Goal: Information Seeking & Learning: Learn about a topic

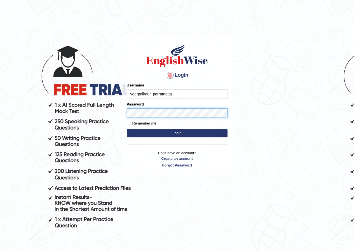
type input "veerpalkaur_parramatta"
click at [127, 129] on button "Login" at bounding box center [177, 133] width 101 height 8
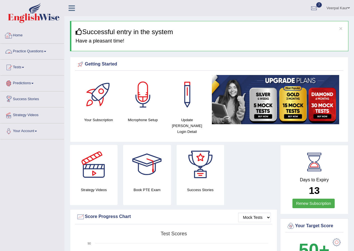
click at [41, 52] on link "Practice Questions" at bounding box center [32, 51] width 64 height 14
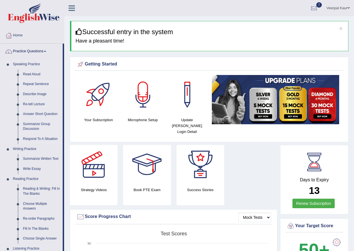
click at [43, 82] on link "Repeat Sentence" at bounding box center [41, 84] width 42 height 10
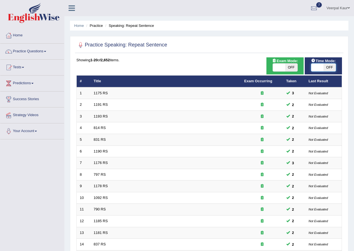
click at [317, 67] on span at bounding box center [317, 68] width 12 height 8
checkbox input "true"
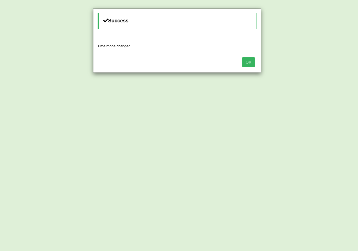
click at [251, 62] on button "OK" at bounding box center [248, 62] width 13 height 10
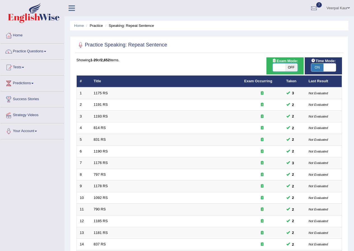
click at [282, 67] on span at bounding box center [279, 68] width 12 height 8
checkbox input "true"
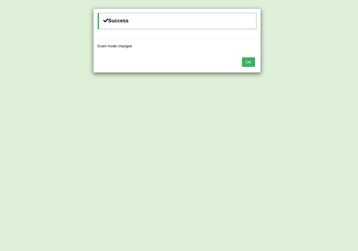
click at [250, 65] on button "OK" at bounding box center [248, 62] width 13 height 10
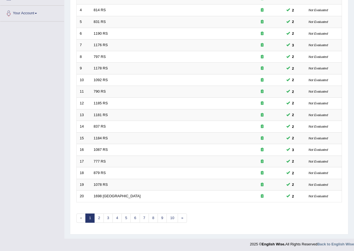
scroll to position [120, 0]
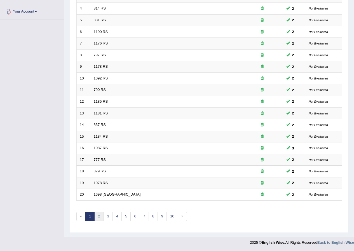
click at [98, 218] on link "2" at bounding box center [98, 216] width 9 height 9
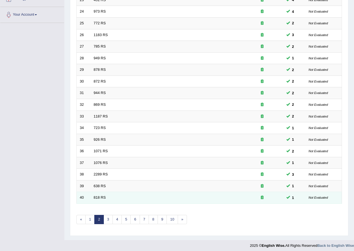
scroll to position [120, 0]
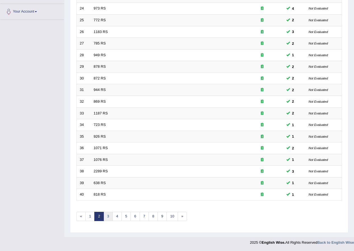
click at [107, 216] on link "3" at bounding box center [108, 216] width 9 height 9
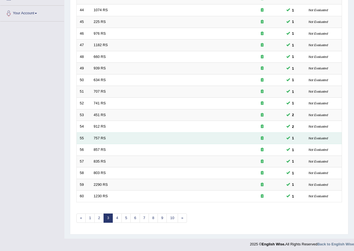
scroll to position [120, 0]
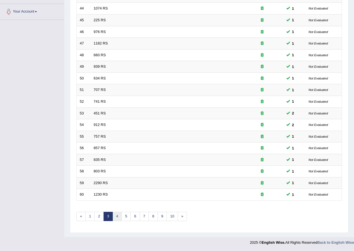
click at [114, 218] on link "4" at bounding box center [117, 216] width 9 height 9
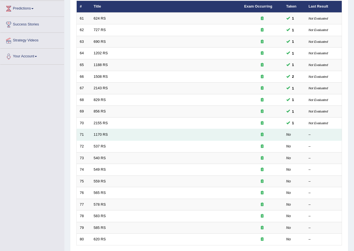
scroll to position [84, 0]
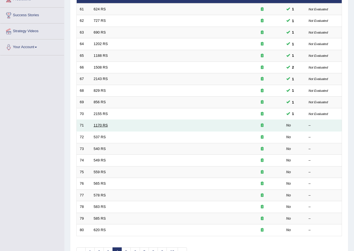
click at [102, 124] on link "1170 RS" at bounding box center [101, 125] width 14 height 4
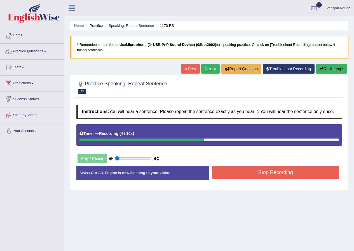
click at [312, 172] on button "Stop Recording" at bounding box center [275, 172] width 127 height 13
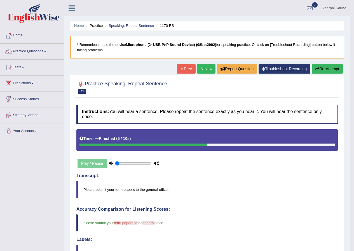
click at [201, 71] on link "Next »" at bounding box center [206, 69] width 18 height 10
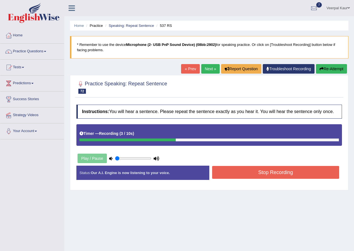
click at [271, 176] on button "Stop Recording" at bounding box center [275, 172] width 127 height 13
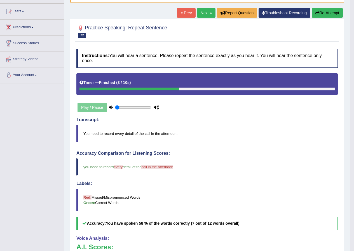
scroll to position [28, 0]
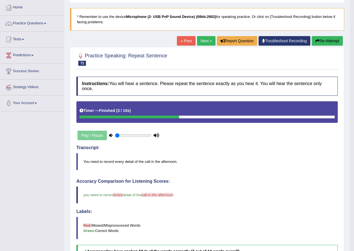
click at [207, 43] on link "Next »" at bounding box center [206, 41] width 18 height 10
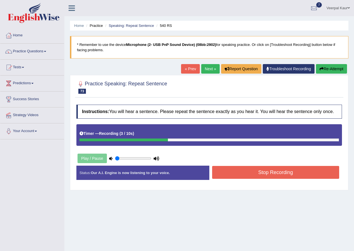
click at [253, 173] on button "Stop Recording" at bounding box center [275, 172] width 127 height 13
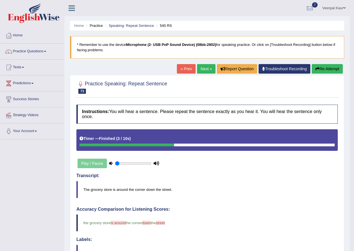
click at [204, 66] on link "Next »" at bounding box center [206, 69] width 18 height 10
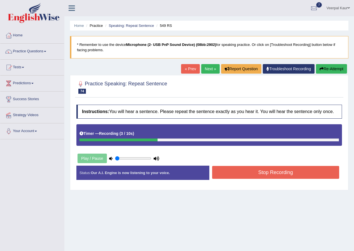
click at [297, 174] on button "Stop Recording" at bounding box center [275, 172] width 127 height 13
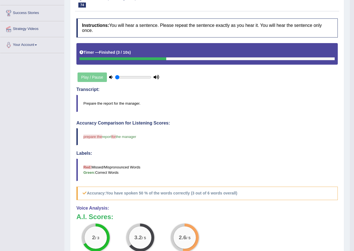
scroll to position [21, 0]
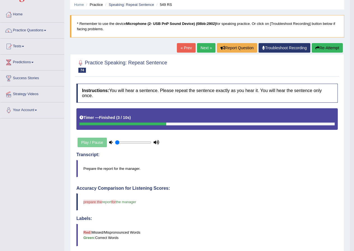
click at [203, 51] on link "Next »" at bounding box center [206, 48] width 18 height 10
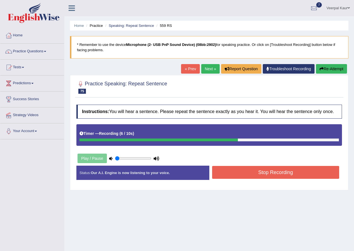
click at [281, 174] on button "Stop Recording" at bounding box center [275, 172] width 127 height 13
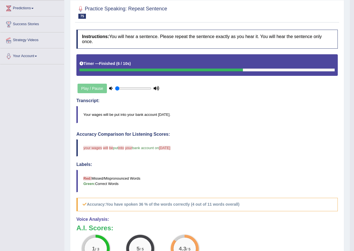
scroll to position [56, 0]
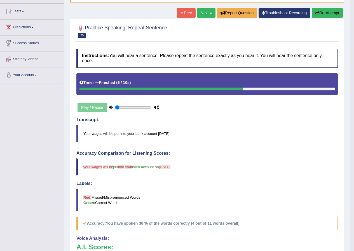
click at [204, 13] on link "Next »" at bounding box center [206, 13] width 18 height 10
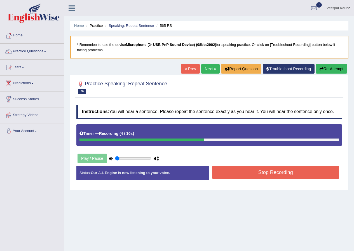
click at [277, 177] on button "Stop Recording" at bounding box center [275, 172] width 127 height 13
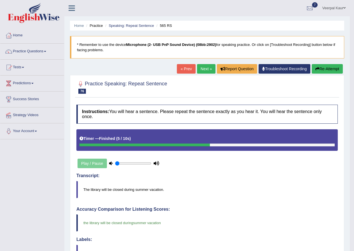
click at [202, 69] on link "Next »" at bounding box center [206, 69] width 18 height 10
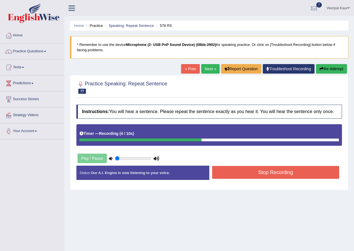
click at [266, 173] on button "Stop Recording" at bounding box center [275, 172] width 127 height 13
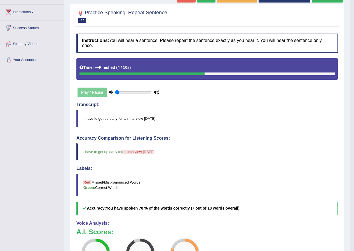
scroll to position [28, 0]
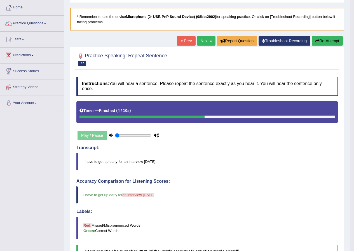
click at [205, 42] on link "Next »" at bounding box center [206, 41] width 18 height 10
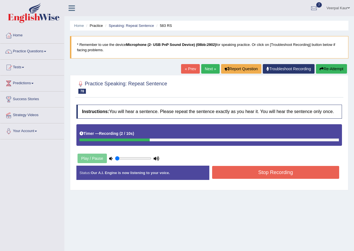
click at [306, 171] on button "Stop Recording" at bounding box center [275, 172] width 127 height 13
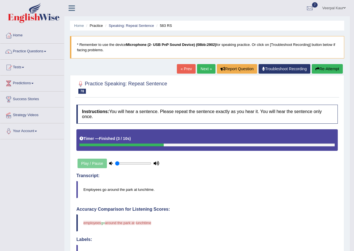
click at [208, 70] on link "Next »" at bounding box center [206, 69] width 18 height 10
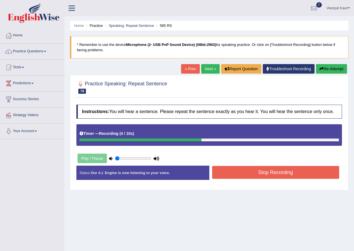
click at [288, 174] on button "Stop Recording" at bounding box center [275, 172] width 127 height 13
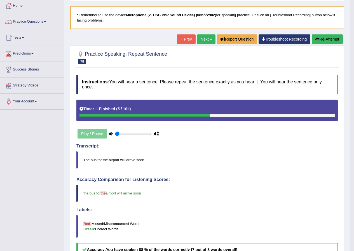
scroll to position [28, 0]
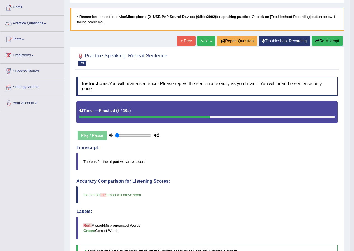
click at [204, 41] on link "Next »" at bounding box center [206, 41] width 18 height 10
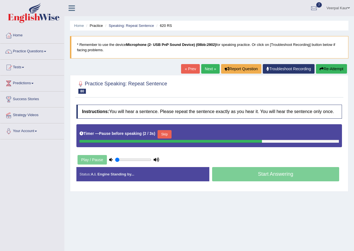
click at [336, 69] on button "Re-Attempt" at bounding box center [331, 69] width 31 height 10
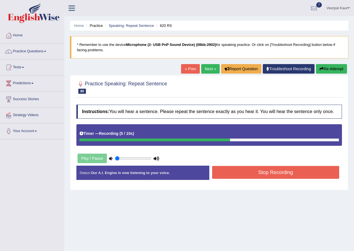
click at [264, 178] on button "Stop Recording" at bounding box center [275, 172] width 127 height 13
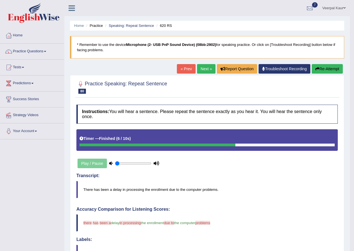
click at [205, 69] on link "Next »" at bounding box center [206, 69] width 18 height 10
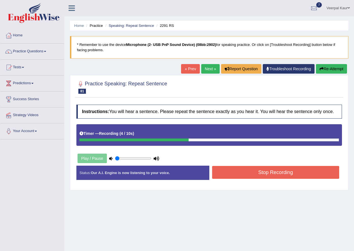
click at [300, 174] on button "Stop Recording" at bounding box center [275, 172] width 127 height 13
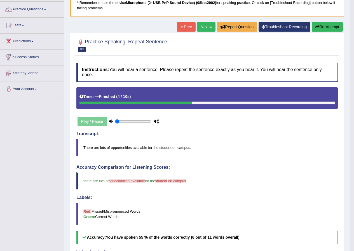
scroll to position [28, 0]
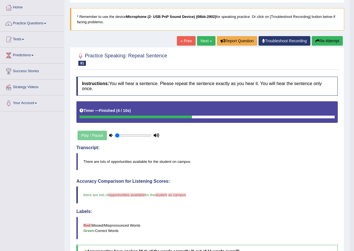
click at [205, 43] on link "Next »" at bounding box center [206, 41] width 18 height 10
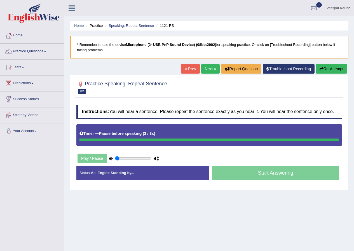
click at [333, 71] on button "Re-Attempt" at bounding box center [331, 69] width 31 height 10
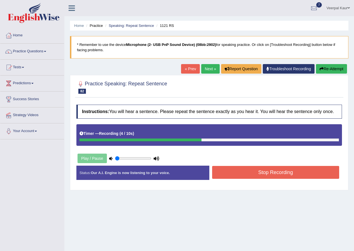
click at [262, 174] on button "Stop Recording" at bounding box center [275, 172] width 127 height 13
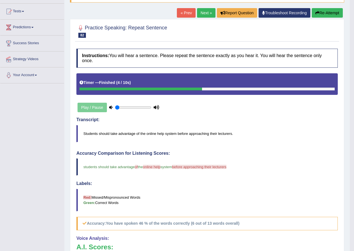
scroll to position [28, 0]
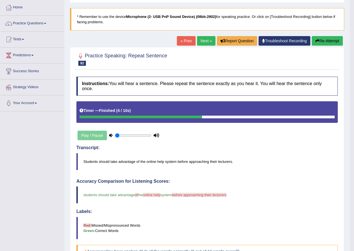
click at [202, 39] on link "Next »" at bounding box center [206, 41] width 18 height 10
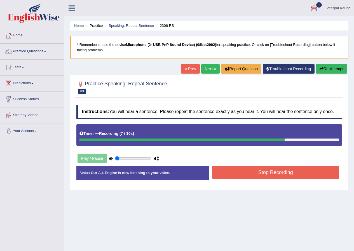
click at [283, 176] on button "Stop Recording" at bounding box center [275, 172] width 127 height 13
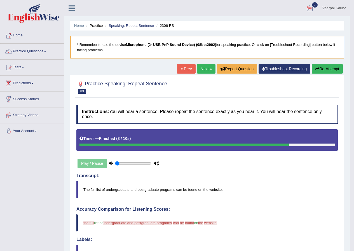
scroll to position [28, 0]
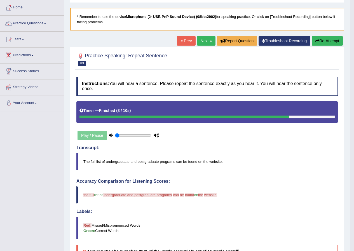
click at [332, 41] on button "Re-Attempt" at bounding box center [327, 41] width 31 height 10
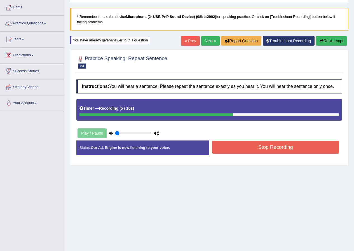
click at [248, 148] on button "Stop Recording" at bounding box center [275, 147] width 127 height 13
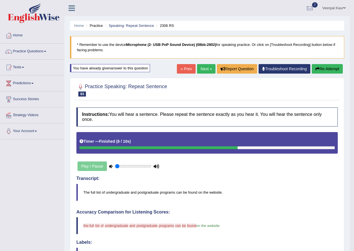
click at [205, 68] on link "Next »" at bounding box center [206, 69] width 18 height 10
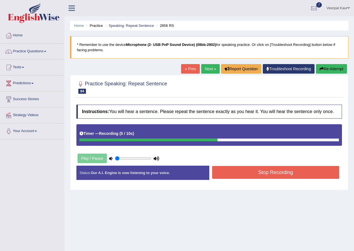
click at [289, 172] on button "Stop Recording" at bounding box center [275, 172] width 127 height 13
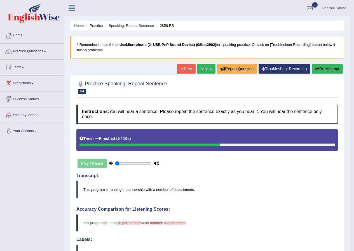
click at [203, 71] on link "Next »" at bounding box center [206, 69] width 18 height 10
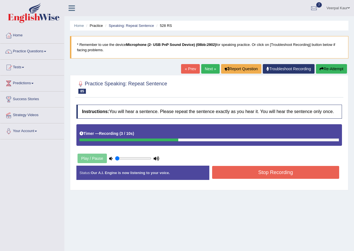
click at [303, 169] on button "Stop Recording" at bounding box center [275, 172] width 127 height 13
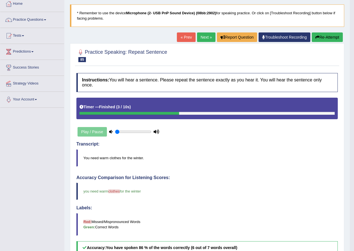
scroll to position [28, 0]
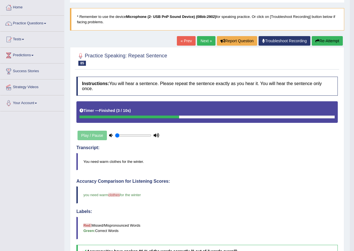
click at [204, 42] on link "Next »" at bounding box center [206, 41] width 18 height 10
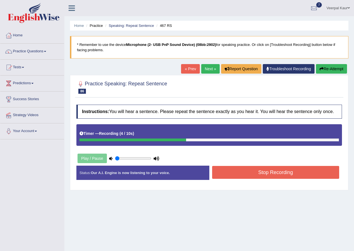
click at [293, 171] on button "Stop Recording" at bounding box center [275, 172] width 127 height 13
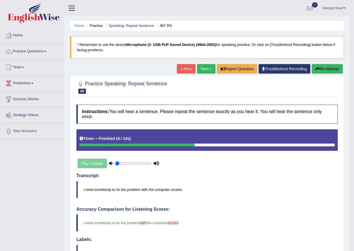
click at [188, 69] on link "« Prev" at bounding box center [186, 69] width 18 height 10
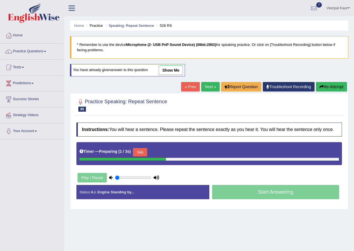
click at [209, 87] on link "Next »" at bounding box center [210, 87] width 18 height 10
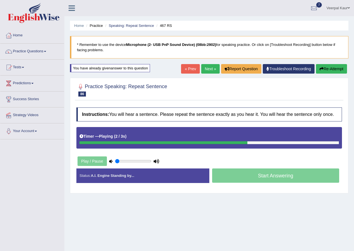
click at [211, 67] on link "Next »" at bounding box center [210, 69] width 18 height 10
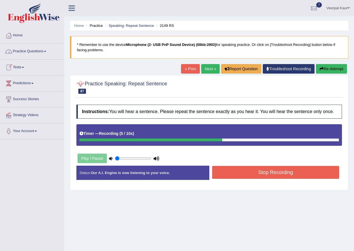
click at [281, 173] on button "Stop Recording" at bounding box center [275, 172] width 127 height 13
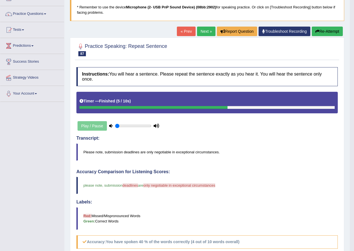
scroll to position [28, 0]
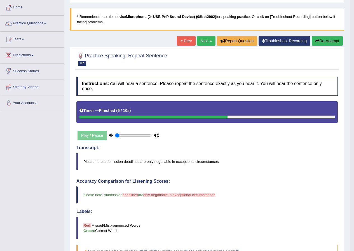
click at [205, 39] on link "Next »" at bounding box center [206, 41] width 18 height 10
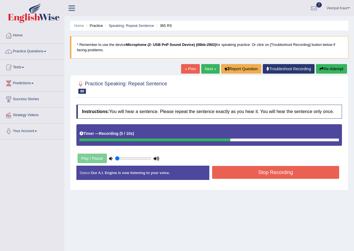
click at [290, 170] on button "Stop Recording" at bounding box center [275, 172] width 127 height 13
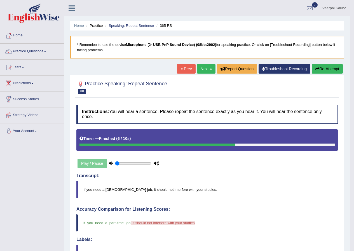
click at [199, 71] on link "Next »" at bounding box center [206, 69] width 18 height 10
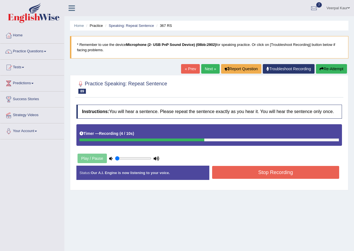
click at [247, 171] on button "Stop Recording" at bounding box center [275, 172] width 127 height 13
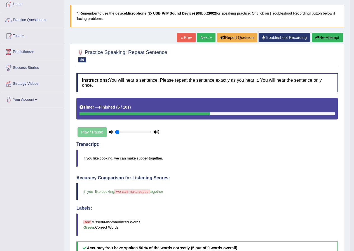
scroll to position [28, 0]
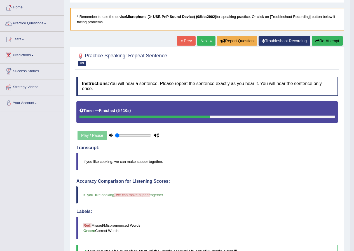
click at [202, 42] on link "Next »" at bounding box center [206, 41] width 18 height 10
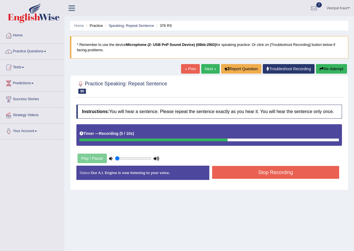
click at [265, 170] on button "Stop Recording" at bounding box center [275, 172] width 127 height 13
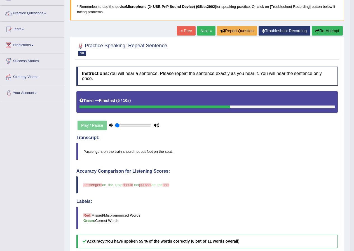
scroll to position [28, 0]
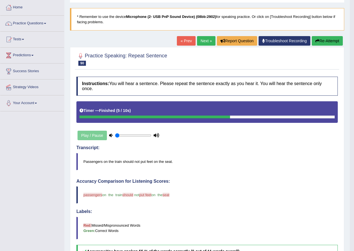
click at [205, 42] on link "Next »" at bounding box center [206, 41] width 18 height 10
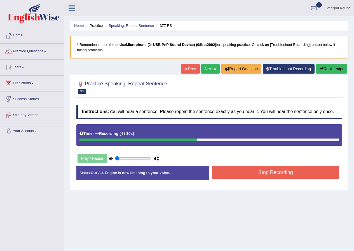
click at [302, 178] on button "Stop Recording" at bounding box center [275, 172] width 127 height 13
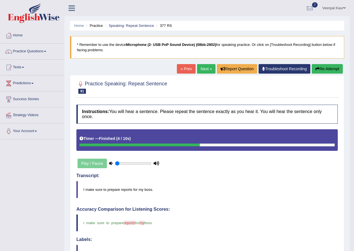
click at [199, 70] on link "Next »" at bounding box center [206, 69] width 18 height 10
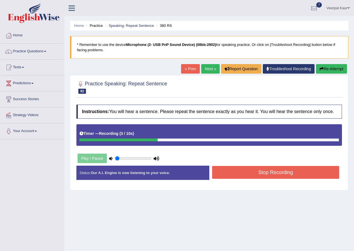
click at [234, 175] on button "Stop Recording" at bounding box center [275, 172] width 127 height 13
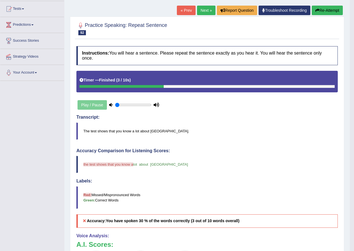
scroll to position [56, 0]
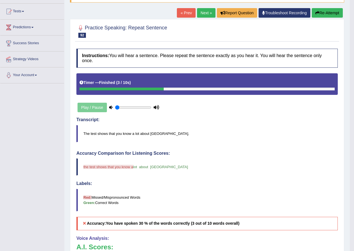
click at [200, 11] on link "Next »" at bounding box center [206, 13] width 18 height 10
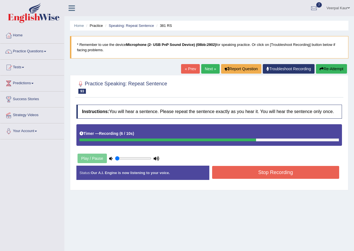
click at [287, 172] on button "Stop Recording" at bounding box center [275, 172] width 127 height 13
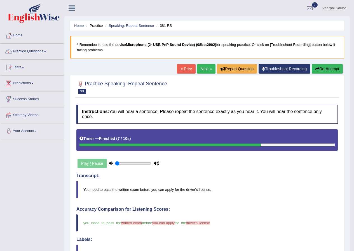
click at [207, 70] on link "Next »" at bounding box center [206, 69] width 18 height 10
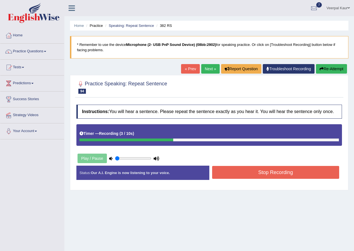
click at [247, 174] on button "Stop Recording" at bounding box center [275, 172] width 127 height 13
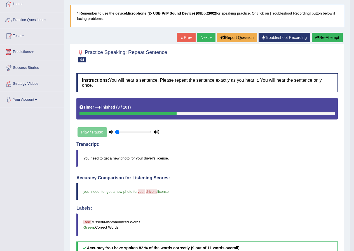
scroll to position [28, 0]
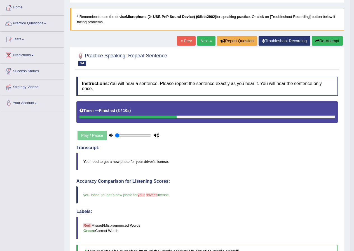
click at [201, 41] on link "Next »" at bounding box center [206, 41] width 18 height 10
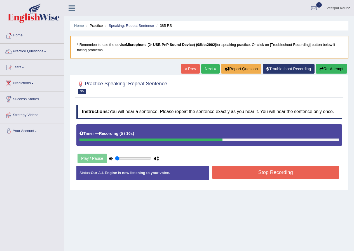
click at [284, 172] on button "Stop Recording" at bounding box center [275, 172] width 127 height 13
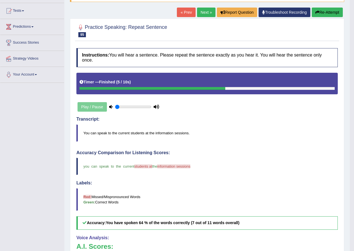
scroll to position [56, 0]
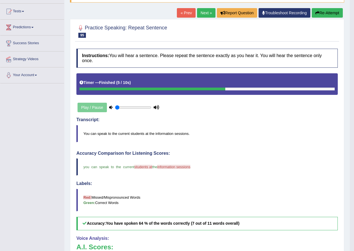
click at [202, 13] on link "Next »" at bounding box center [206, 13] width 18 height 10
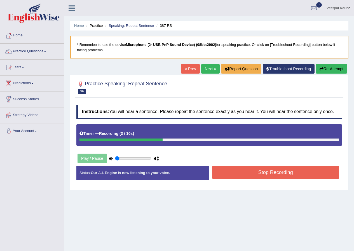
click at [293, 170] on button "Stop Recording" at bounding box center [275, 172] width 127 height 13
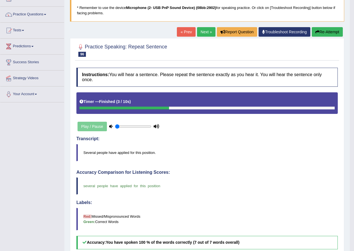
scroll to position [28, 0]
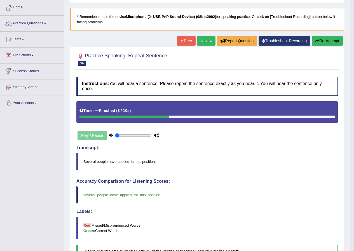
click at [204, 42] on link "Next »" at bounding box center [206, 41] width 18 height 10
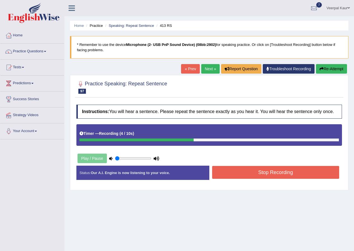
click at [301, 172] on button "Stop Recording" at bounding box center [275, 172] width 127 height 13
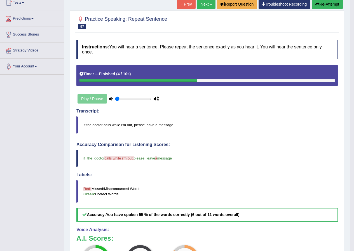
scroll to position [56, 0]
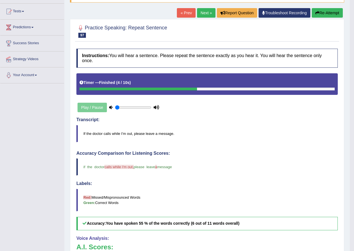
click at [202, 10] on link "Next »" at bounding box center [206, 13] width 18 height 10
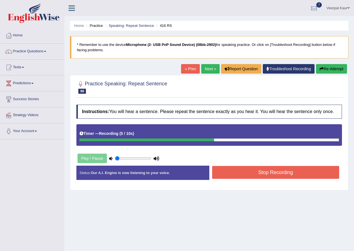
click at [271, 173] on button "Stop Recording" at bounding box center [275, 172] width 127 height 13
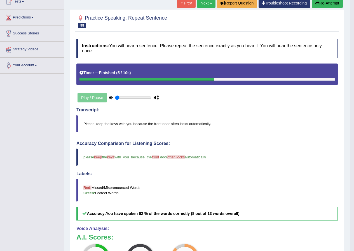
scroll to position [56, 0]
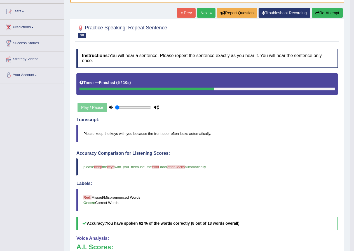
click at [199, 15] on link "Next »" at bounding box center [206, 13] width 18 height 10
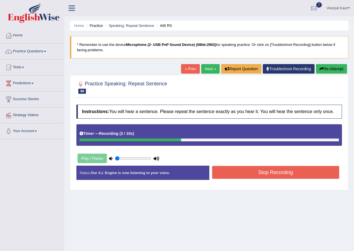
click at [288, 176] on button "Stop Recording" at bounding box center [275, 172] width 127 height 13
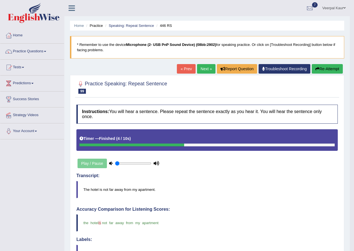
click at [201, 71] on link "Next »" at bounding box center [206, 69] width 18 height 10
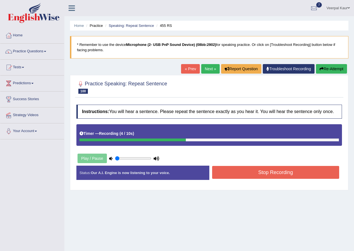
click at [299, 169] on button "Stop Recording" at bounding box center [275, 172] width 127 height 13
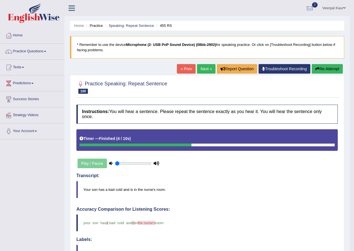
click at [207, 68] on link "Next »" at bounding box center [206, 69] width 18 height 10
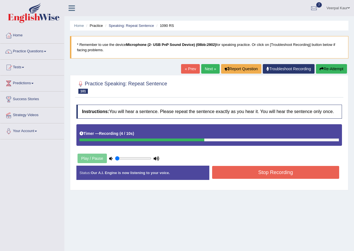
click at [273, 174] on button "Stop Recording" at bounding box center [275, 172] width 127 height 13
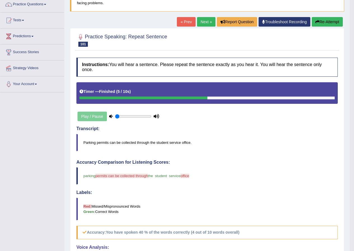
scroll to position [28, 0]
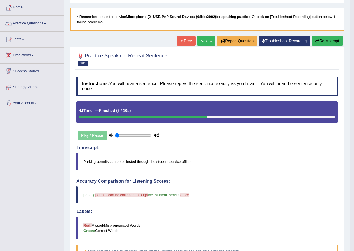
click at [200, 41] on link "Next »" at bounding box center [206, 41] width 18 height 10
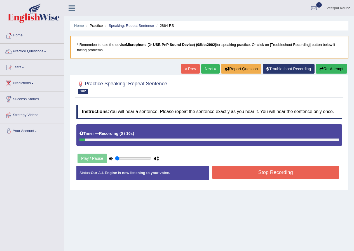
click at [339, 70] on button "Re-Attempt" at bounding box center [331, 69] width 31 height 10
click at [272, 176] on button "Stop Recording" at bounding box center [275, 172] width 127 height 13
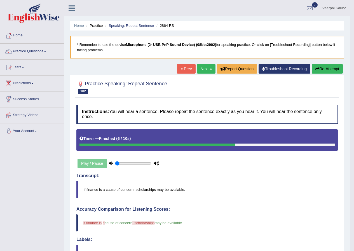
click at [200, 72] on link "Next »" at bounding box center [206, 69] width 18 height 10
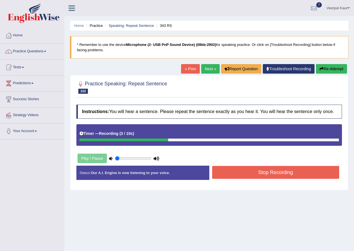
click at [277, 175] on button "Stop Recording" at bounding box center [275, 172] width 127 height 13
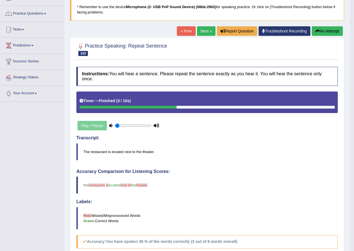
scroll to position [28, 0]
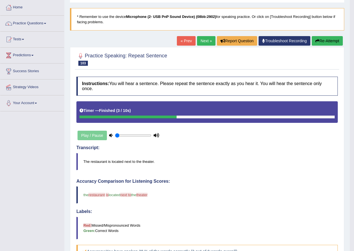
click at [328, 41] on button "Re-Attempt" at bounding box center [327, 41] width 31 height 10
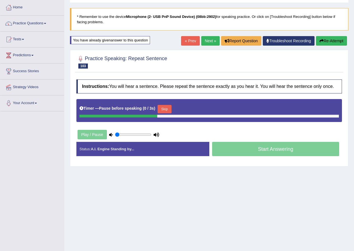
click at [211, 41] on link "Next »" at bounding box center [210, 41] width 18 height 10
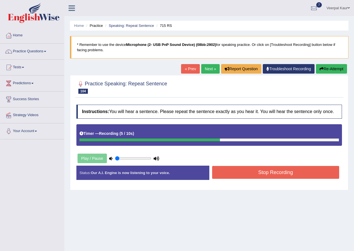
click at [287, 169] on button "Stop Recording" at bounding box center [275, 172] width 127 height 13
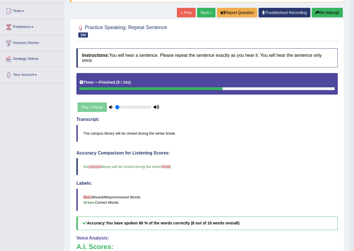
scroll to position [56, 0]
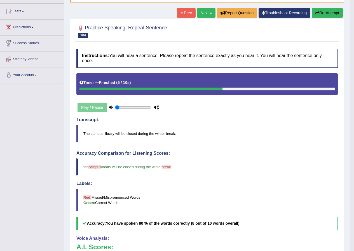
click at [204, 11] on link "Next »" at bounding box center [206, 13] width 18 height 10
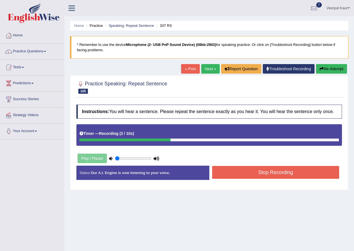
click at [246, 171] on button "Stop Recording" at bounding box center [275, 172] width 127 height 13
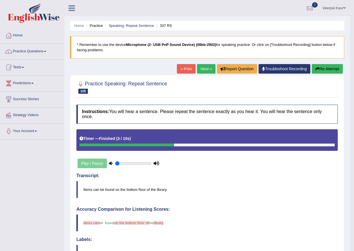
click at [319, 69] on button "Re-Attempt" at bounding box center [327, 69] width 31 height 10
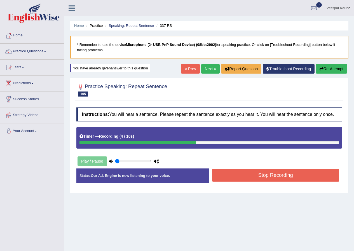
click at [281, 174] on button "Stop Recording" at bounding box center [275, 175] width 127 height 13
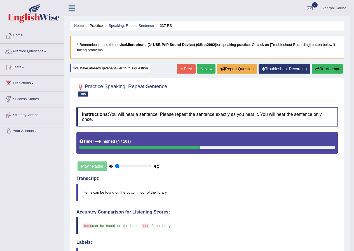
click at [205, 69] on link "Next »" at bounding box center [206, 69] width 18 height 10
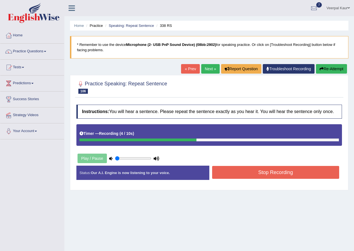
click at [299, 170] on button "Stop Recording" at bounding box center [275, 172] width 127 height 13
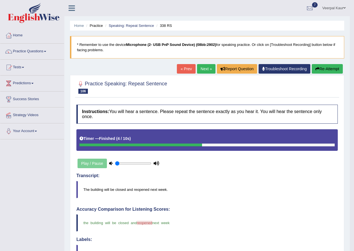
click at [206, 71] on link "Next »" at bounding box center [206, 69] width 18 height 10
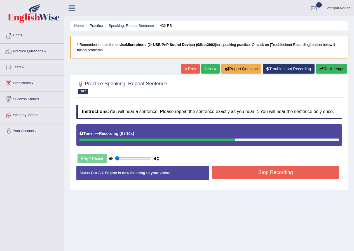
click at [276, 168] on button "Stop Recording" at bounding box center [275, 172] width 127 height 13
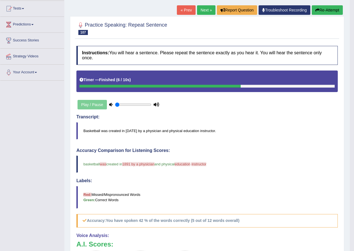
scroll to position [56, 0]
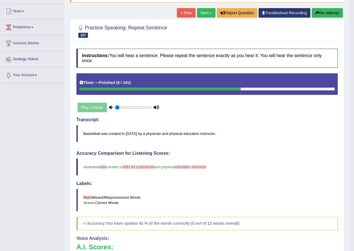
click at [206, 12] on link "Next »" at bounding box center [206, 13] width 18 height 10
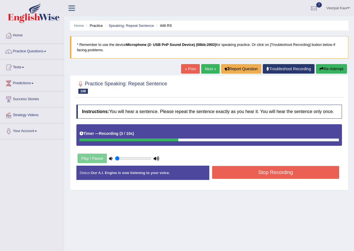
click at [285, 175] on button "Stop Recording" at bounding box center [275, 172] width 127 height 13
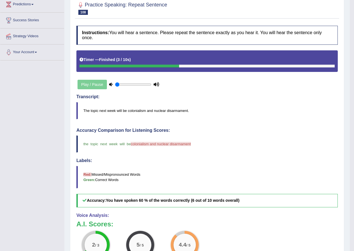
scroll to position [49, 0]
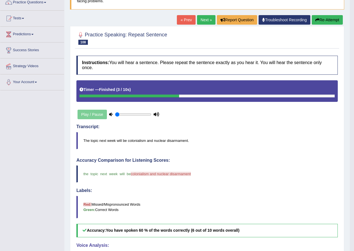
click at [203, 20] on link "Next »" at bounding box center [206, 20] width 18 height 10
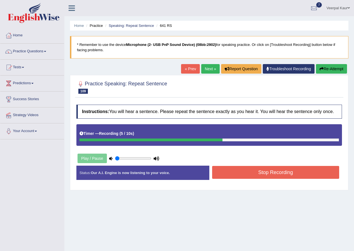
click at [282, 172] on button "Stop Recording" at bounding box center [275, 172] width 127 height 13
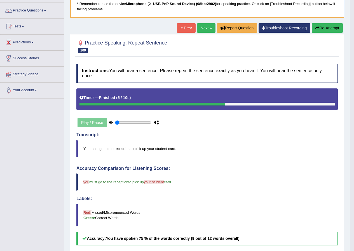
scroll to position [28, 0]
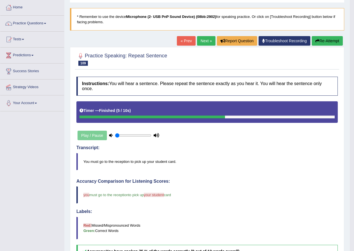
click at [200, 43] on link "Next »" at bounding box center [206, 41] width 18 height 10
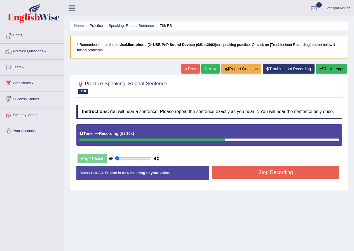
click at [269, 174] on button "Stop Recording" at bounding box center [275, 172] width 127 height 13
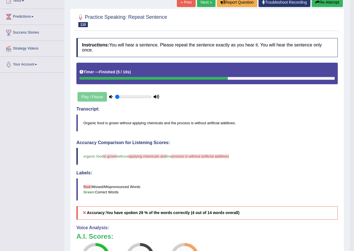
scroll to position [56, 0]
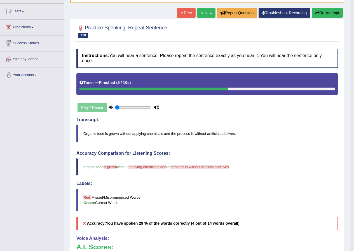
click at [328, 14] on button "Re-Attempt" at bounding box center [327, 13] width 31 height 10
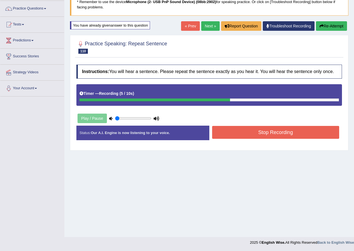
click at [279, 130] on button "Stop Recording" at bounding box center [275, 132] width 127 height 13
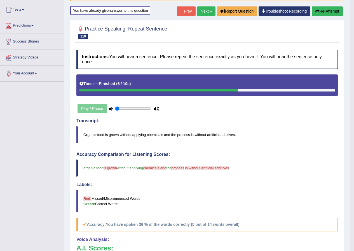
scroll to position [43, 0]
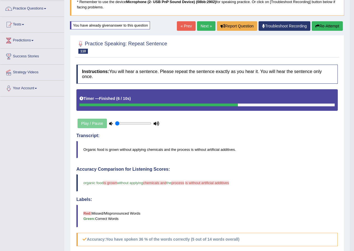
click at [202, 26] on link "Next »" at bounding box center [206, 26] width 18 height 10
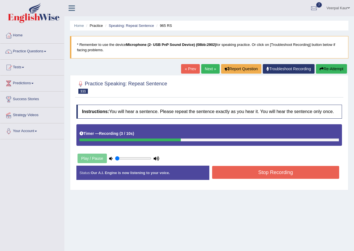
click at [270, 176] on button "Stop Recording" at bounding box center [275, 172] width 127 height 13
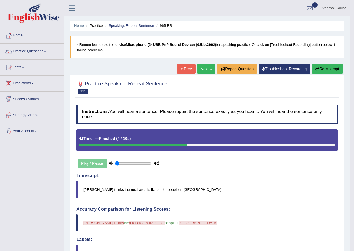
click at [200, 71] on link "Next »" at bounding box center [206, 69] width 18 height 10
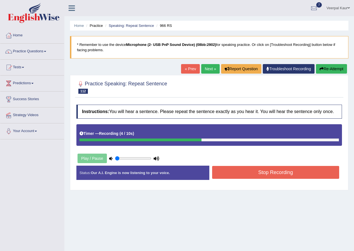
click at [295, 177] on button "Stop Recording" at bounding box center [275, 172] width 127 height 13
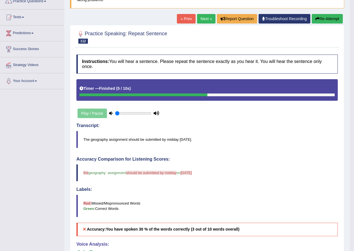
scroll to position [28, 0]
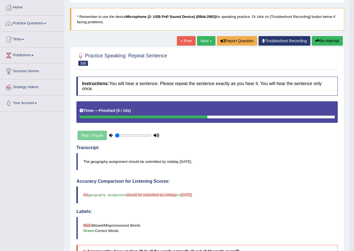
click at [197, 41] on link "Next »" at bounding box center [206, 41] width 18 height 10
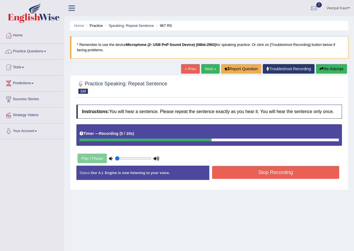
click at [249, 173] on button "Stop Recording" at bounding box center [275, 172] width 127 height 13
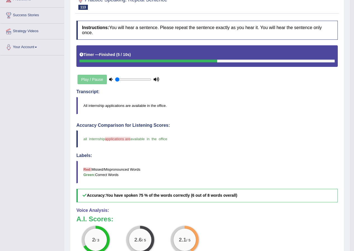
scroll to position [56, 0]
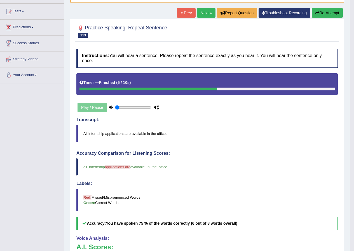
click at [203, 14] on link "Next »" at bounding box center [206, 13] width 18 height 10
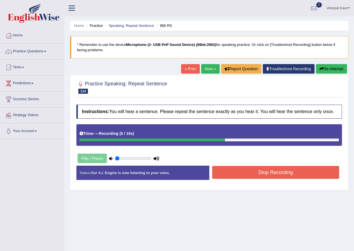
click at [294, 171] on button "Stop Recording" at bounding box center [275, 172] width 127 height 13
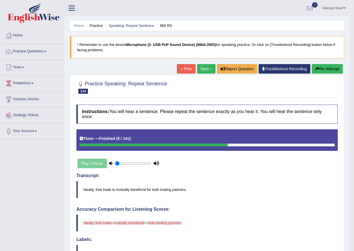
click at [207, 67] on link "Next »" at bounding box center [206, 69] width 18 height 10
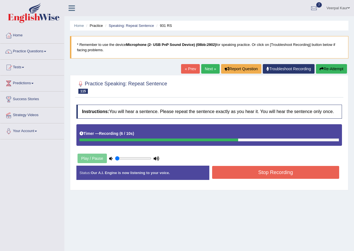
click at [272, 170] on button "Stop Recording" at bounding box center [275, 172] width 127 height 13
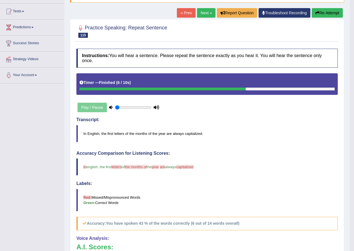
scroll to position [28, 0]
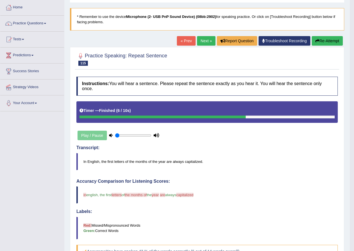
click at [207, 42] on link "Next »" at bounding box center [206, 41] width 18 height 10
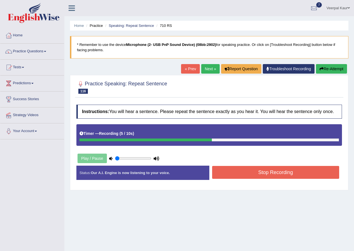
click at [283, 176] on button "Stop Recording" at bounding box center [275, 172] width 127 height 13
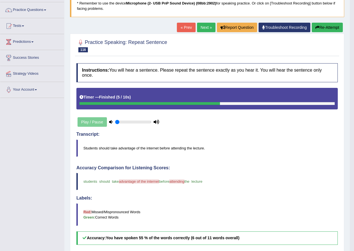
scroll to position [28, 0]
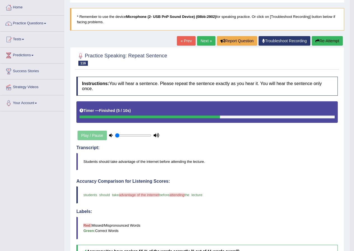
click at [204, 41] on link "Next »" at bounding box center [206, 41] width 18 height 10
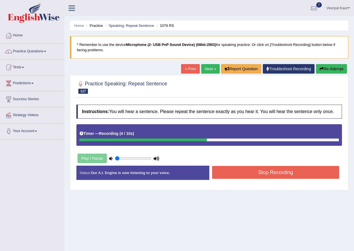
click at [273, 171] on button "Stop Recording" at bounding box center [275, 172] width 127 height 13
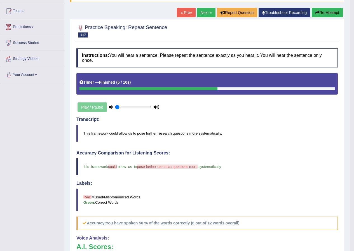
scroll to position [56, 0]
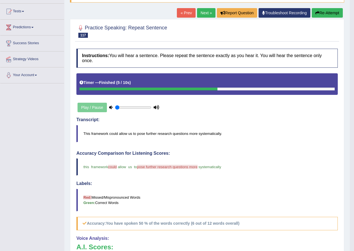
click at [208, 11] on link "Next »" at bounding box center [206, 13] width 18 height 10
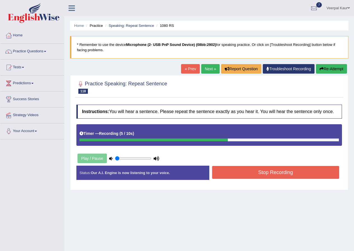
click at [242, 170] on button "Stop Recording" at bounding box center [275, 172] width 127 height 13
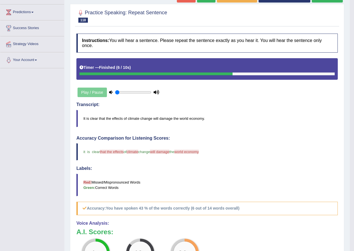
scroll to position [56, 0]
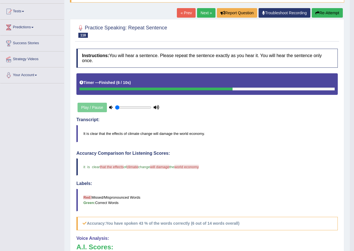
click at [207, 15] on link "Next »" at bounding box center [206, 13] width 18 height 10
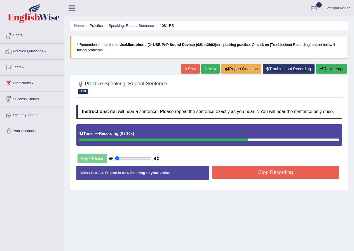
click at [270, 173] on button "Stop Recording" at bounding box center [275, 172] width 127 height 13
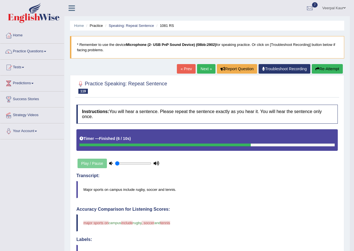
click at [330, 71] on button "Re-Attempt" at bounding box center [327, 69] width 31 height 10
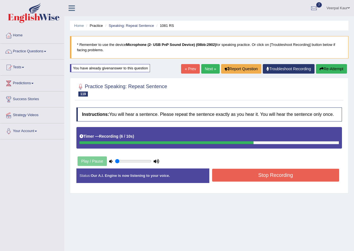
click at [277, 174] on button "Stop Recording" at bounding box center [275, 175] width 127 height 13
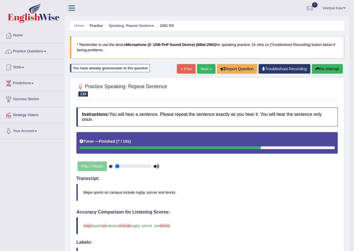
click at [198, 69] on link "Next »" at bounding box center [206, 69] width 18 height 10
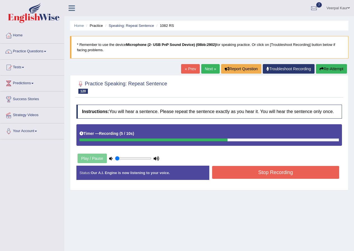
click at [268, 172] on button "Stop Recording" at bounding box center [275, 172] width 127 height 13
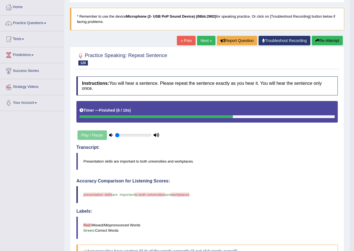
scroll to position [28, 0]
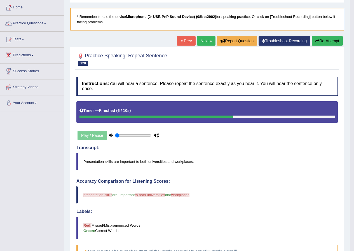
click at [330, 41] on button "Re-Attempt" at bounding box center [327, 41] width 31 height 10
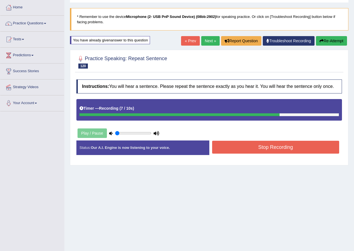
click at [231, 144] on button "Stop Recording" at bounding box center [275, 147] width 127 height 13
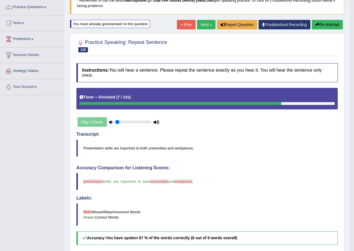
scroll to position [28, 0]
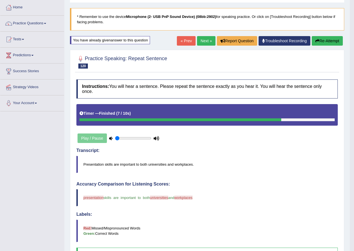
click at [201, 41] on link "Next »" at bounding box center [206, 41] width 18 height 10
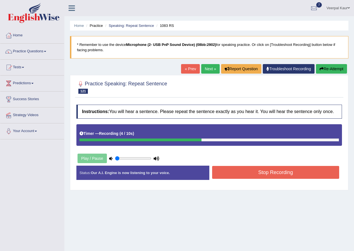
click at [264, 170] on button "Stop Recording" at bounding box center [275, 172] width 127 height 13
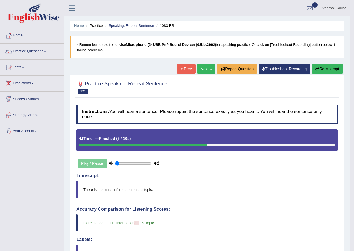
click at [199, 69] on link "Next »" at bounding box center [206, 69] width 18 height 10
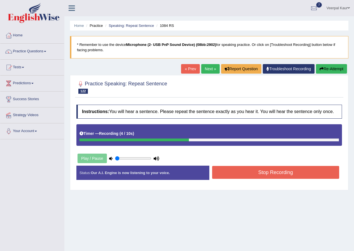
click at [282, 177] on button "Stop Recording" at bounding box center [275, 172] width 127 height 13
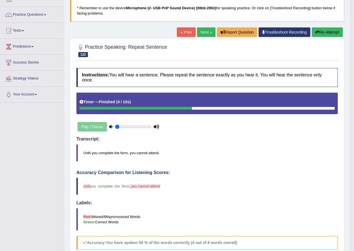
scroll to position [28, 0]
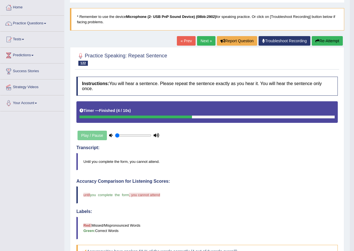
click at [204, 39] on link "Next »" at bounding box center [206, 41] width 18 height 10
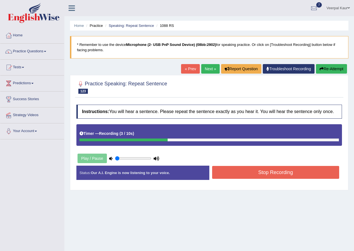
click at [260, 176] on button "Stop Recording" at bounding box center [275, 172] width 127 height 13
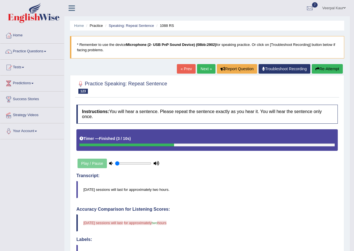
click at [207, 72] on link "Next »" at bounding box center [206, 69] width 18 height 10
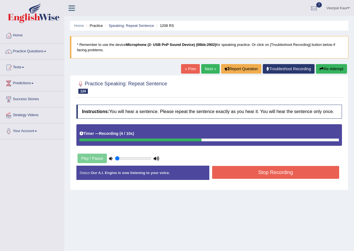
click at [255, 172] on button "Stop Recording" at bounding box center [275, 172] width 127 height 13
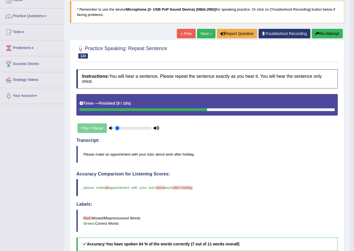
scroll to position [28, 0]
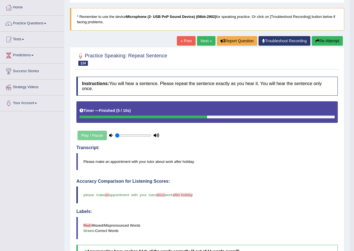
click at [200, 41] on link "Next »" at bounding box center [206, 41] width 18 height 10
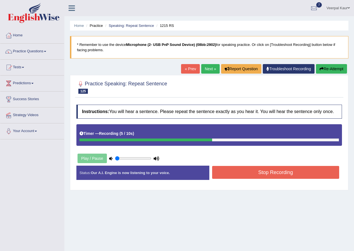
click at [247, 173] on button "Stop Recording" at bounding box center [275, 172] width 127 height 13
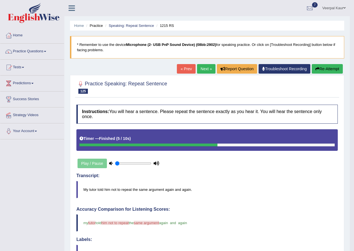
click at [334, 71] on button "Re-Attempt" at bounding box center [327, 69] width 31 height 10
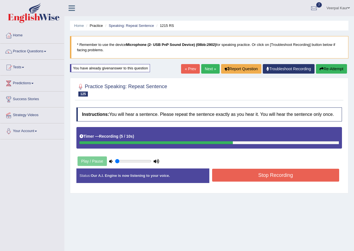
click at [273, 173] on button "Stop Recording" at bounding box center [275, 175] width 127 height 13
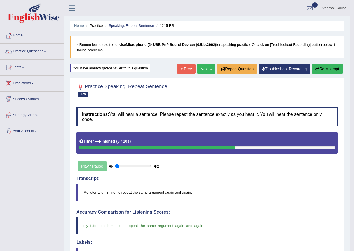
click at [204, 70] on link "Next »" at bounding box center [206, 69] width 18 height 10
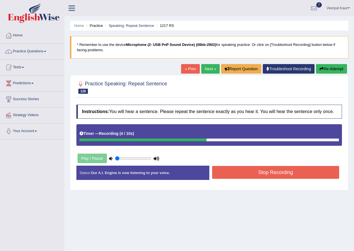
click at [254, 174] on button "Stop Recording" at bounding box center [275, 172] width 127 height 13
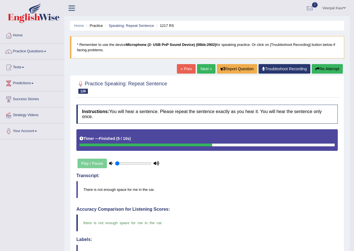
click at [199, 69] on link "Next »" at bounding box center [206, 69] width 18 height 10
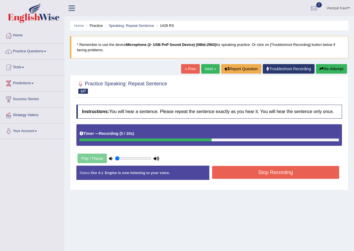
click at [244, 170] on button "Stop Recording" at bounding box center [275, 172] width 127 height 13
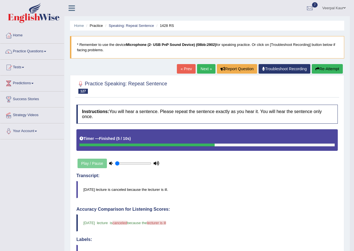
click at [201, 72] on link "Next »" at bounding box center [206, 69] width 18 height 10
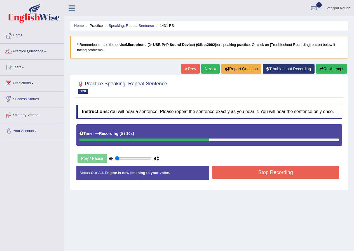
click at [251, 171] on button "Stop Recording" at bounding box center [275, 172] width 127 height 13
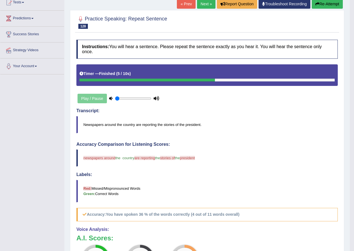
scroll to position [56, 0]
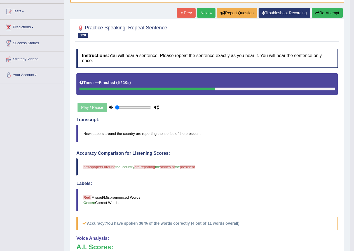
click at [200, 13] on link "Next »" at bounding box center [206, 13] width 18 height 10
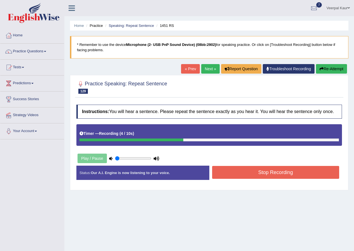
click at [281, 174] on button "Stop Recording" at bounding box center [275, 172] width 127 height 13
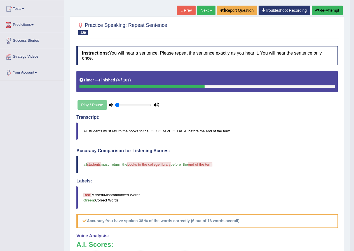
scroll to position [56, 0]
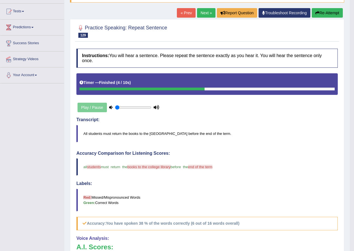
click at [328, 15] on button "Re-Attempt" at bounding box center [327, 13] width 31 height 10
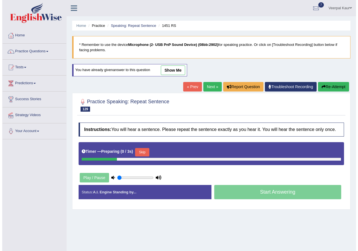
scroll to position [43, 0]
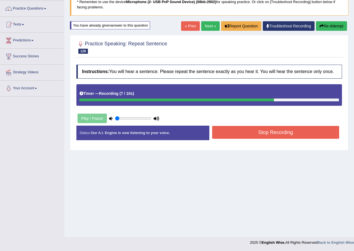
click at [305, 132] on button "Stop Recording" at bounding box center [275, 132] width 127 height 13
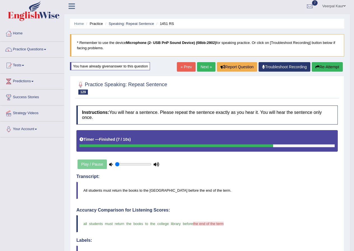
scroll to position [0, 0]
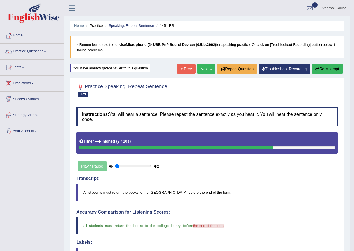
click at [208, 71] on link "Next »" at bounding box center [206, 69] width 18 height 10
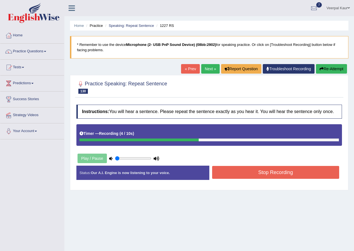
click at [292, 172] on button "Stop Recording" at bounding box center [275, 172] width 127 height 13
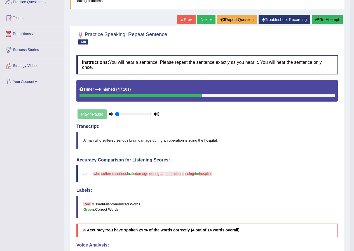
scroll to position [49, 0]
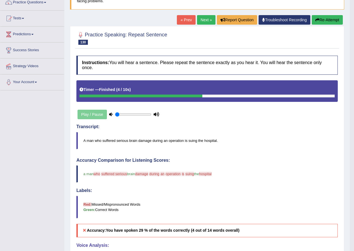
click at [201, 21] on link "Next »" at bounding box center [206, 20] width 18 height 10
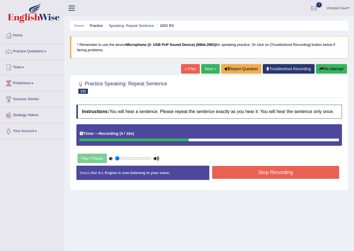
click at [287, 171] on button "Stop Recording" at bounding box center [275, 172] width 127 height 13
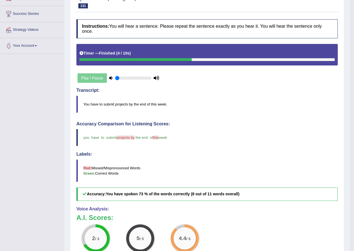
scroll to position [56, 0]
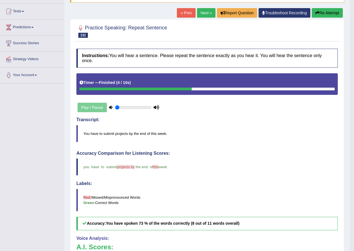
click at [199, 13] on link "Next »" at bounding box center [206, 13] width 18 height 10
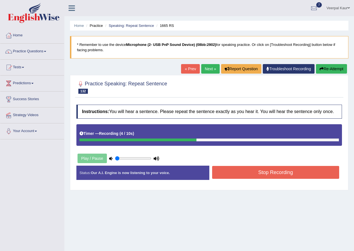
click at [282, 175] on button "Stop Recording" at bounding box center [275, 172] width 127 height 13
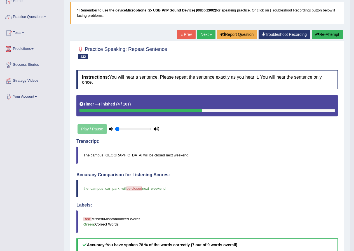
scroll to position [28, 0]
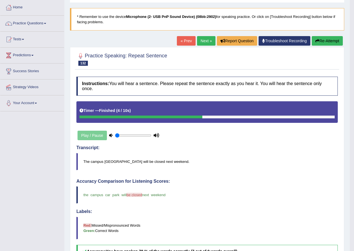
click at [206, 41] on link "Next »" at bounding box center [206, 41] width 18 height 10
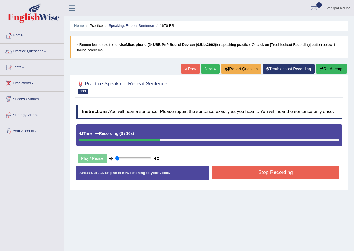
click at [255, 169] on button "Stop Recording" at bounding box center [275, 172] width 127 height 13
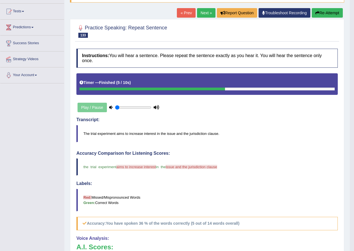
scroll to position [28, 0]
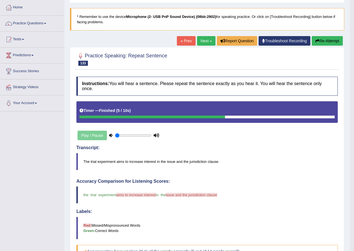
click at [204, 42] on link "Next »" at bounding box center [206, 41] width 18 height 10
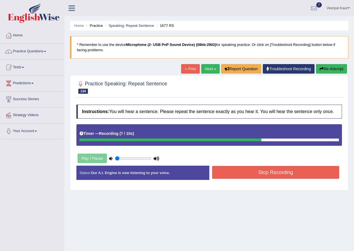
click at [242, 176] on button "Stop Recording" at bounding box center [275, 172] width 127 height 13
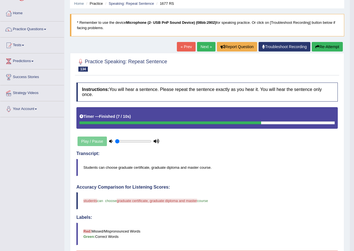
scroll to position [56, 0]
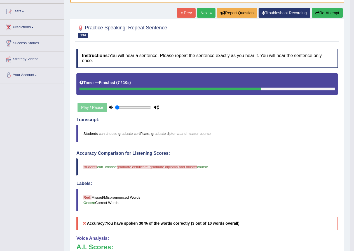
click at [202, 11] on link "Next »" at bounding box center [206, 13] width 18 height 10
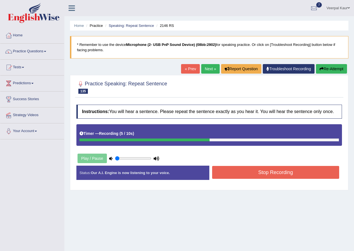
click at [286, 173] on button "Stop Recording" at bounding box center [275, 172] width 127 height 13
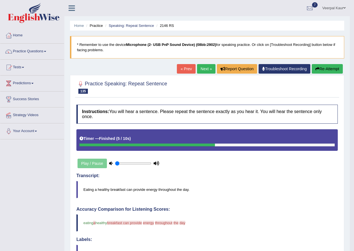
click at [207, 69] on link "Next »" at bounding box center [206, 69] width 18 height 10
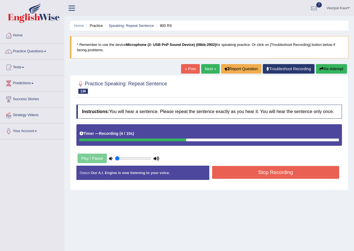
click at [259, 173] on button "Stop Recording" at bounding box center [275, 172] width 127 height 13
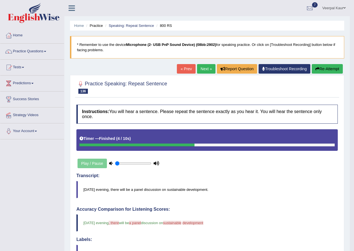
click at [202, 67] on link "Next »" at bounding box center [206, 69] width 18 height 10
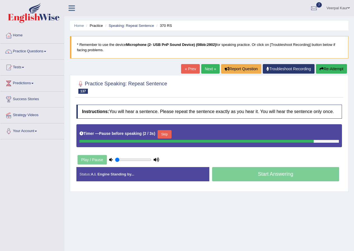
click at [341, 67] on button "Re-Attempt" at bounding box center [331, 69] width 31 height 10
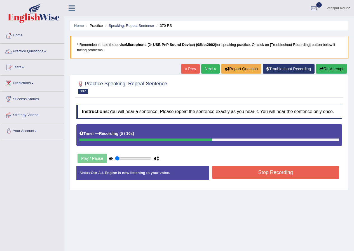
click at [296, 169] on button "Stop Recording" at bounding box center [275, 172] width 127 height 13
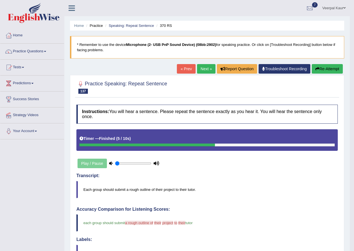
click at [207, 68] on link "Next »" at bounding box center [206, 69] width 18 height 10
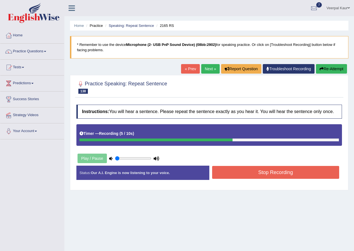
click at [244, 169] on button "Stop Recording" at bounding box center [275, 172] width 127 height 13
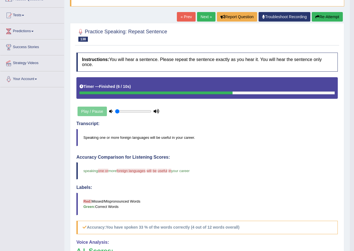
scroll to position [49, 0]
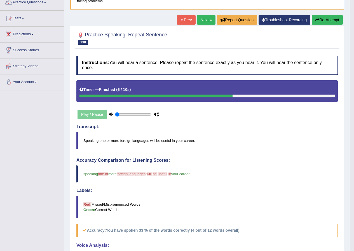
click at [207, 19] on link "Next »" at bounding box center [206, 20] width 18 height 10
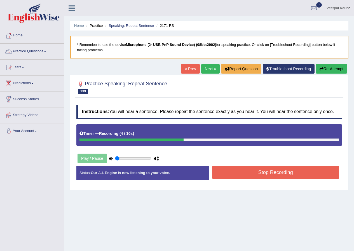
click at [264, 171] on button "Stop Recording" at bounding box center [275, 172] width 127 height 13
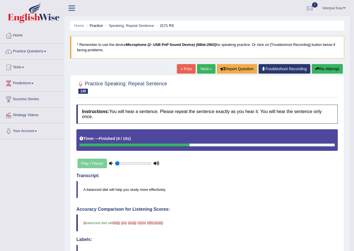
click at [328, 68] on button "Re-Attempt" at bounding box center [327, 69] width 31 height 10
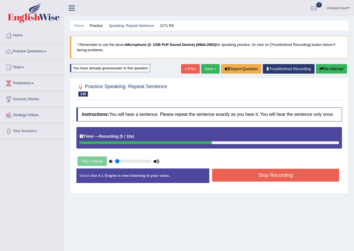
click at [291, 174] on button "Stop Recording" at bounding box center [275, 175] width 127 height 13
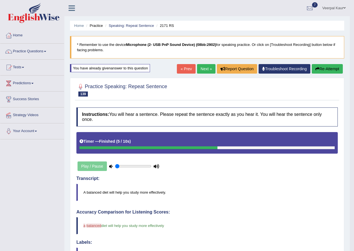
click at [204, 66] on link "Next »" at bounding box center [206, 69] width 18 height 10
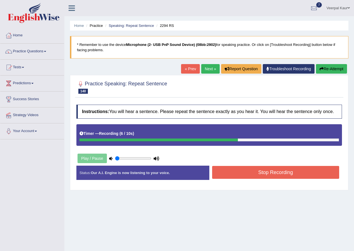
click at [253, 173] on button "Stop Recording" at bounding box center [275, 172] width 127 height 13
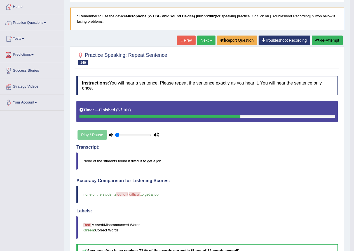
scroll to position [28, 0]
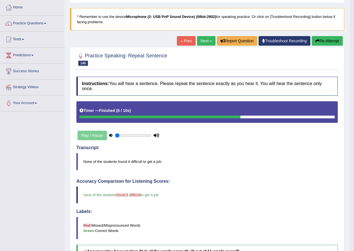
click at [205, 43] on link "Next »" at bounding box center [206, 41] width 18 height 10
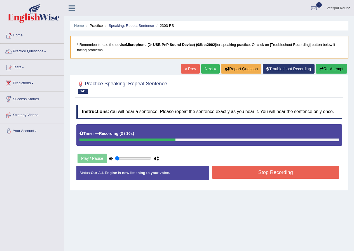
click at [283, 174] on button "Stop Recording" at bounding box center [275, 172] width 127 height 13
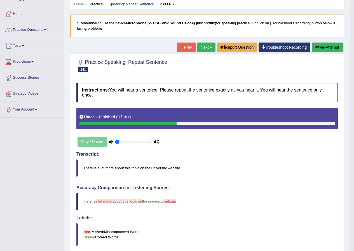
scroll to position [21, 0]
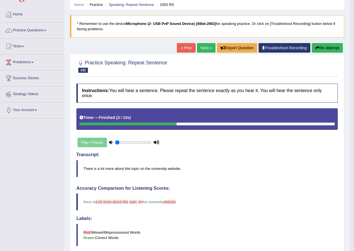
click at [197, 48] on link "Next »" at bounding box center [206, 48] width 18 height 10
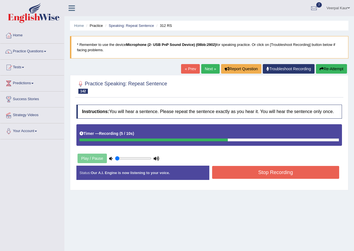
click at [263, 170] on button "Stop Recording" at bounding box center [275, 172] width 127 height 13
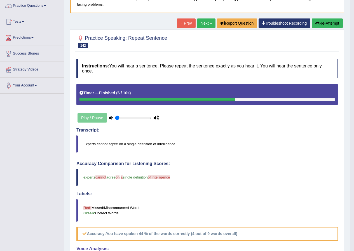
scroll to position [28, 0]
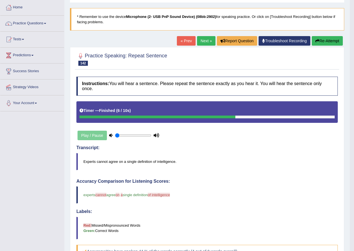
click at [204, 39] on link "Next »" at bounding box center [206, 41] width 18 height 10
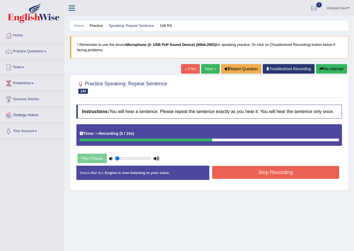
click at [269, 172] on button "Stop Recording" at bounding box center [275, 172] width 127 height 13
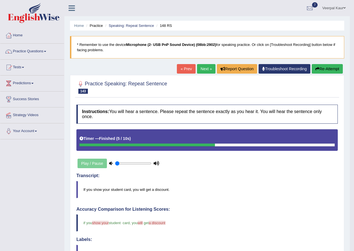
click at [204, 69] on link "Next »" at bounding box center [206, 69] width 18 height 10
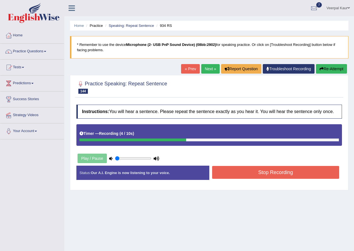
click at [229, 172] on button "Stop Recording" at bounding box center [275, 172] width 127 height 13
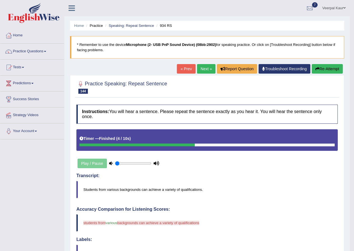
click at [200, 69] on link "Next »" at bounding box center [206, 69] width 18 height 10
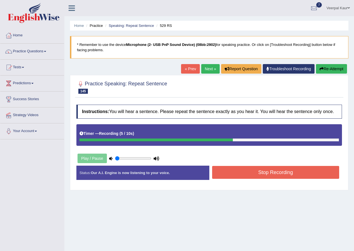
click at [223, 174] on button "Stop Recording" at bounding box center [275, 172] width 127 height 13
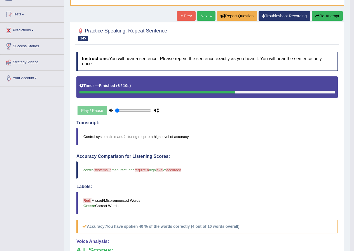
scroll to position [49, 0]
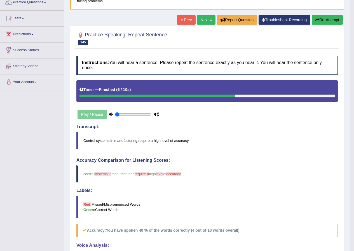
click at [199, 16] on link "Next »" at bounding box center [206, 20] width 18 height 10
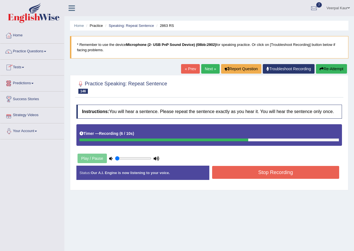
click at [253, 174] on button "Stop Recording" at bounding box center [275, 172] width 127 height 13
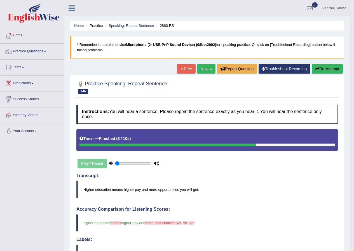
click at [200, 68] on link "Next »" at bounding box center [206, 69] width 18 height 10
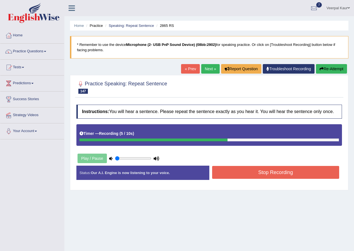
click at [274, 174] on button "Stop Recording" at bounding box center [275, 172] width 127 height 13
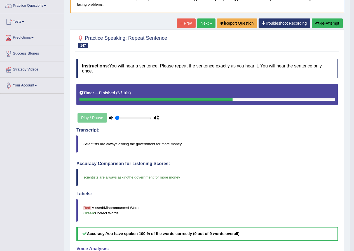
scroll to position [28, 0]
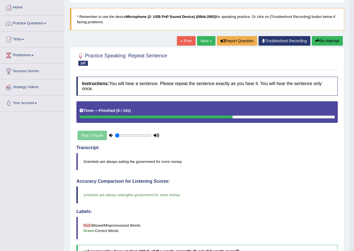
click at [202, 41] on link "Next »" at bounding box center [206, 41] width 18 height 10
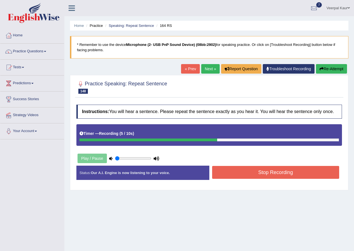
click at [232, 174] on button "Stop Recording" at bounding box center [275, 172] width 127 height 13
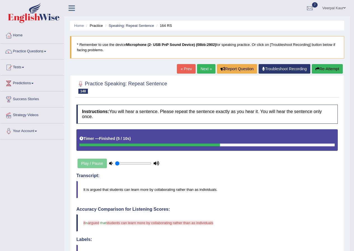
click at [205, 68] on link "Next »" at bounding box center [206, 69] width 18 height 10
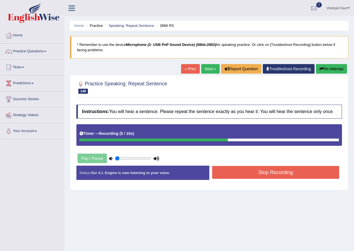
click at [241, 175] on button "Stop Recording" at bounding box center [275, 172] width 127 height 13
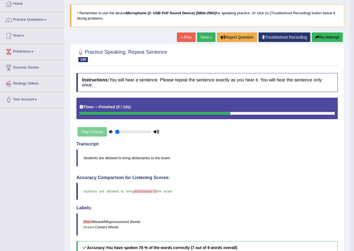
scroll to position [28, 0]
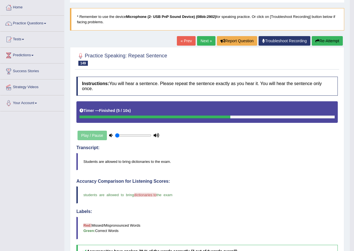
click at [208, 41] on link "Next »" at bounding box center [206, 41] width 18 height 10
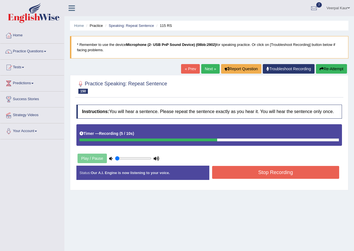
click at [287, 174] on button "Stop Recording" at bounding box center [275, 172] width 127 height 13
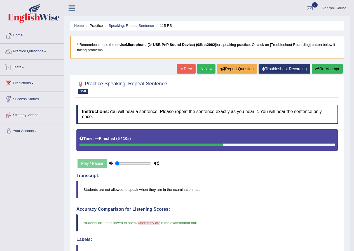
click at [20, 67] on link "Tests" at bounding box center [32, 67] width 64 height 14
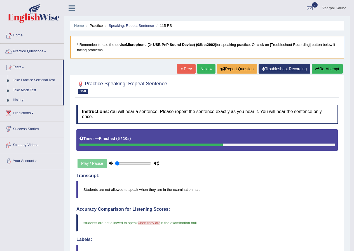
click at [34, 80] on link "Take Practice Sectional Test" at bounding box center [36, 80] width 52 height 10
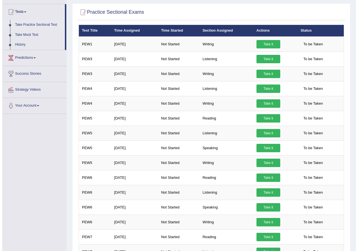
scroll to position [56, 0]
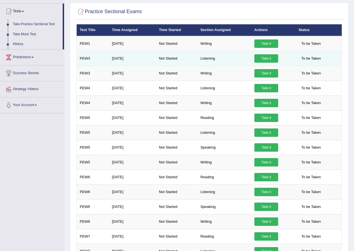
click at [269, 59] on link "Take it" at bounding box center [266, 58] width 24 height 8
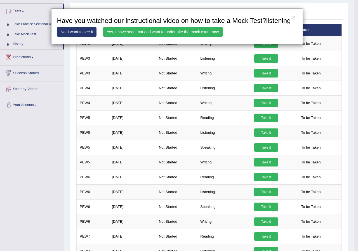
click at [181, 33] on link "Yes, I have seen that and want to undertake the mock exam now" at bounding box center [163, 32] width 120 height 10
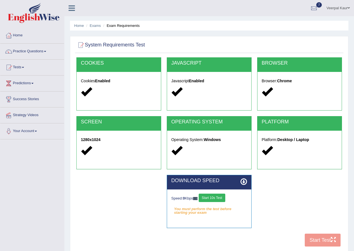
click at [212, 198] on button "Start 10s Test" at bounding box center [212, 198] width 27 height 8
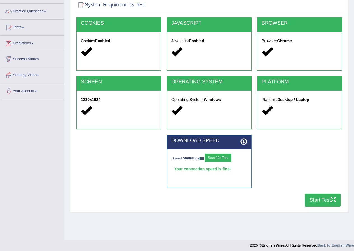
scroll to position [43, 0]
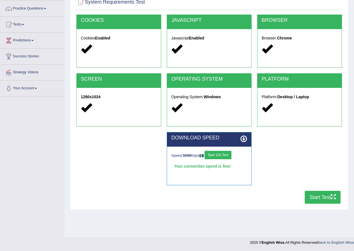
click at [319, 197] on button "Start Test" at bounding box center [323, 197] width 36 height 13
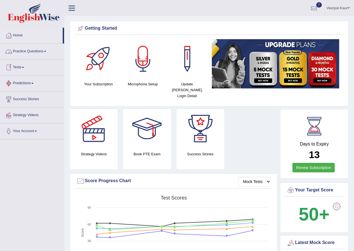
click at [25, 52] on link "Practice Questions" at bounding box center [32, 51] width 64 height 14
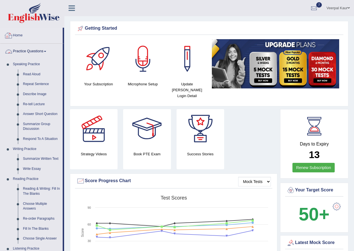
click at [16, 33] on link "Home" at bounding box center [31, 35] width 62 height 14
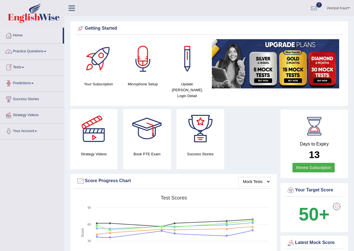
click at [20, 67] on link "Tests" at bounding box center [32, 67] width 64 height 14
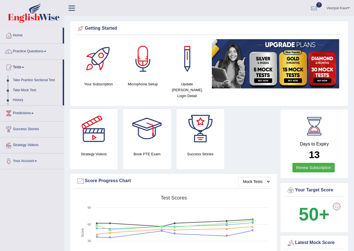
click at [29, 78] on link "Take Practice Sectional Test" at bounding box center [36, 80] width 52 height 10
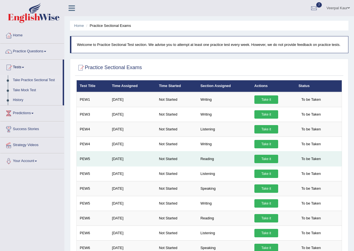
click at [262, 158] on link "Take it" at bounding box center [266, 159] width 24 height 8
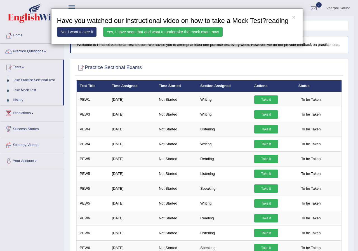
click at [111, 34] on link "Yes, I have seen that and want to undertake the mock exam now" at bounding box center [163, 32] width 120 height 10
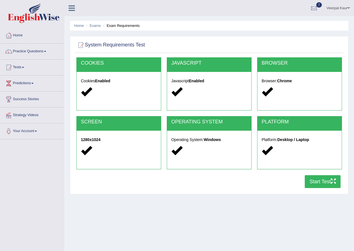
click at [315, 184] on button "Start Test" at bounding box center [323, 181] width 36 height 13
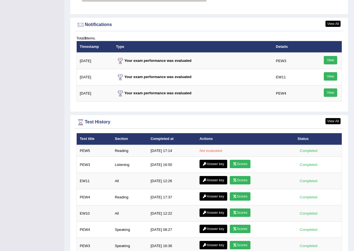
scroll to position [672, 0]
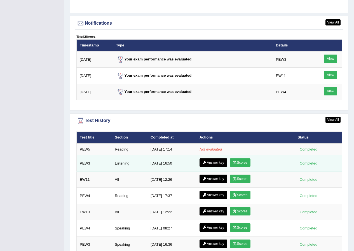
click at [246, 158] on link "Scores" at bounding box center [240, 162] width 21 height 8
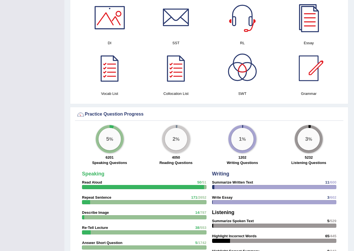
scroll to position [140, 0]
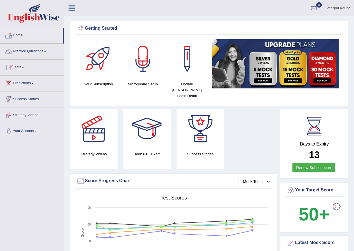
click at [21, 50] on link "Practice Questions" at bounding box center [32, 51] width 64 height 14
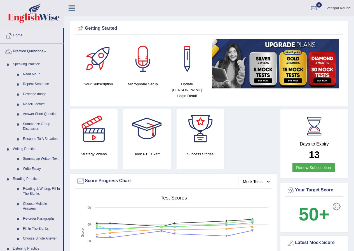
click at [32, 49] on link "Practice Questions" at bounding box center [31, 51] width 62 height 14
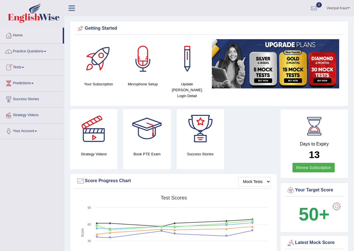
click at [19, 69] on link "Tests" at bounding box center [32, 67] width 64 height 14
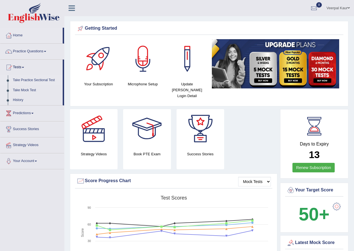
click at [27, 81] on link "Take Practice Sectional Test" at bounding box center [36, 80] width 52 height 10
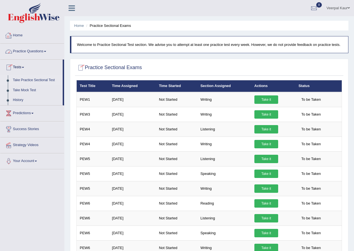
click at [16, 37] on link "Home" at bounding box center [32, 35] width 64 height 14
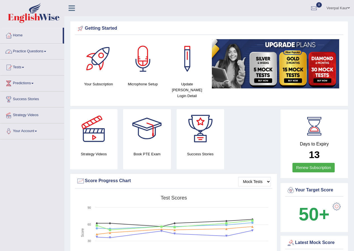
click at [39, 51] on link "Practice Questions" at bounding box center [32, 51] width 64 height 14
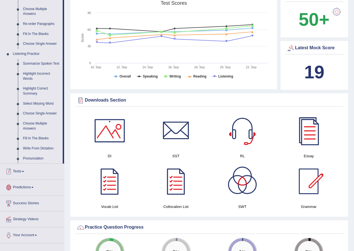
scroll to position [168, 0]
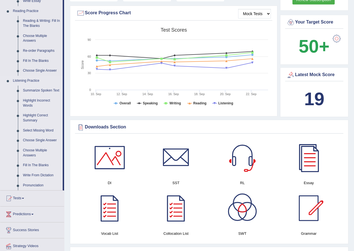
click at [43, 174] on link "Write From Dictation" at bounding box center [41, 175] width 42 height 10
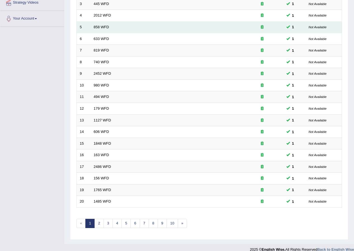
scroll to position [120, 0]
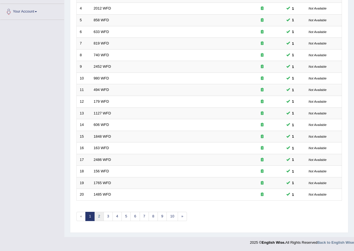
click at [98, 217] on link "2" at bounding box center [98, 216] width 9 height 9
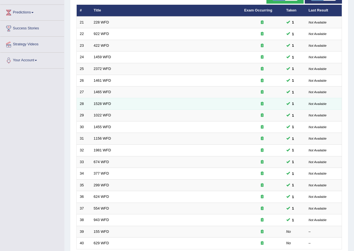
scroll to position [120, 0]
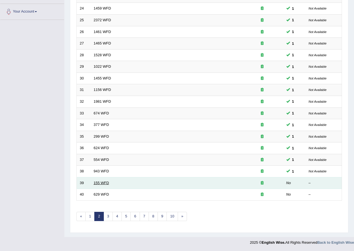
click at [101, 181] on link "155 WFD" at bounding box center [101, 183] width 15 height 4
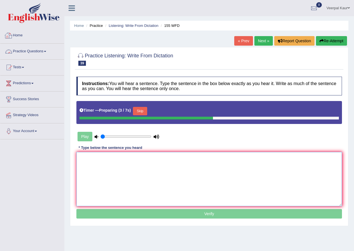
click at [102, 169] on textarea at bounding box center [209, 179] width 266 height 54
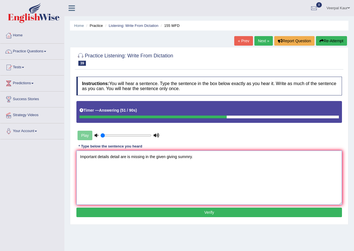
click at [97, 156] on textarea "Important details detail are is missing in the given giving summry." at bounding box center [209, 178] width 266 height 54
type textarea "Important imprtances imprtants details detail are is missing in the given givin…"
click at [187, 213] on button "Verify" at bounding box center [209, 213] width 266 height 10
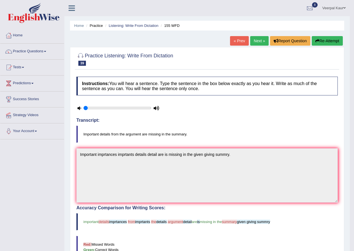
click at [254, 43] on link "Next »" at bounding box center [259, 41] width 18 height 10
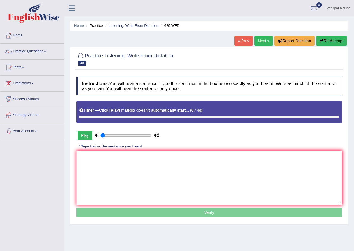
click at [84, 135] on button "Play" at bounding box center [85, 136] width 15 height 10
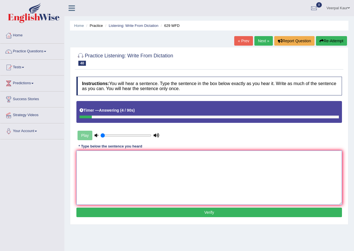
click at [99, 164] on textarea at bounding box center [209, 178] width 266 height 54
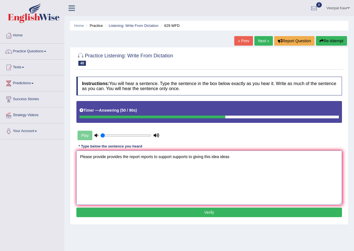
click at [204, 157] on textarea "Please provide provides the report reports to support supports to giving this i…" at bounding box center [209, 178] width 266 height 54
click at [238, 158] on textarea "Please provide provides the report reports to support supports to giving giveth…" at bounding box center [209, 178] width 266 height 54
type textarea "Please provide provides the report reports to support supports to giving giveth…"
click at [229, 216] on button "Verify" at bounding box center [209, 213] width 266 height 10
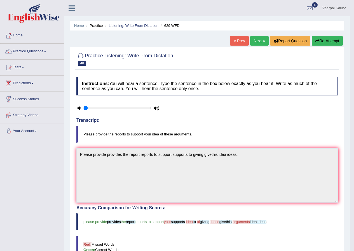
click at [252, 41] on link "Next »" at bounding box center [259, 41] width 18 height 10
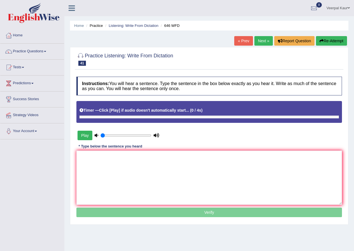
click at [84, 137] on button "Play" at bounding box center [85, 136] width 15 height 10
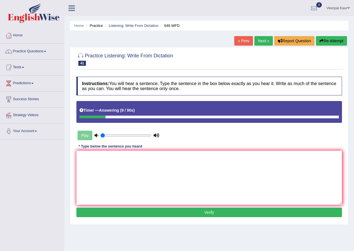
click at [261, 40] on link "Next »" at bounding box center [263, 41] width 18 height 10
click at [116, 158] on textarea at bounding box center [209, 178] width 266 height 54
type textarea "The study of the economy economices are is tricky."
click at [138, 211] on button "Verify" at bounding box center [209, 213] width 266 height 10
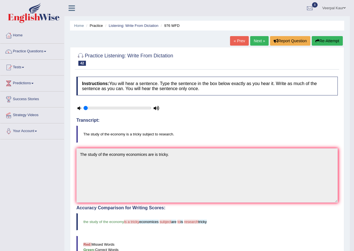
click at [259, 40] on link "Next »" at bounding box center [259, 41] width 18 height 10
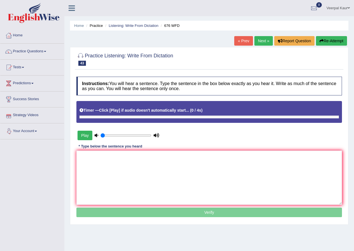
click at [87, 137] on button "Play" at bounding box center [85, 136] width 15 height 10
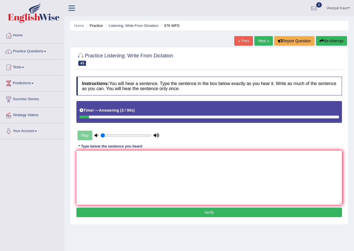
click at [338, 40] on button "Re-Attempt" at bounding box center [331, 41] width 31 height 10
click at [96, 163] on textarea at bounding box center [209, 178] width 266 height 54
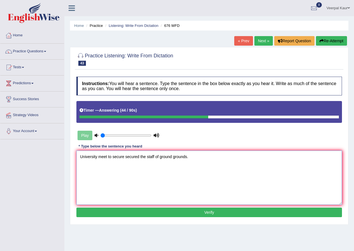
type textarea "University meet to secure secured the staff of ground grounds."
click at [178, 213] on button "Verify" at bounding box center [209, 213] width 266 height 10
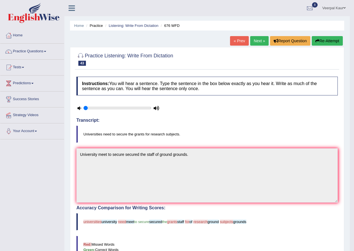
click at [252, 42] on link "Next »" at bounding box center [259, 41] width 18 height 10
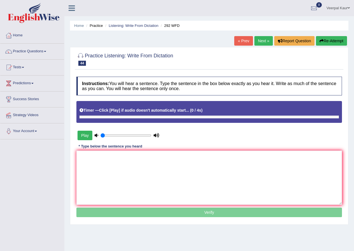
click at [85, 134] on button "Play" at bounding box center [85, 136] width 15 height 10
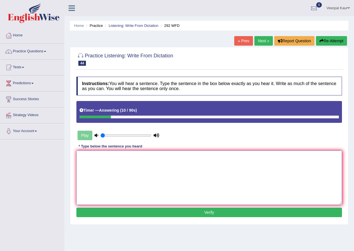
click at [102, 159] on textarea at bounding box center [209, 178] width 266 height 54
click at [137, 158] on textarea "Some people peoples are argue that the stdy education is are not important" at bounding box center [209, 178] width 266 height 54
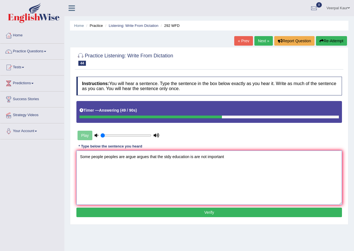
click at [171, 157] on textarea "Some people peoples are argue argues that the stdy education is are not importa…" at bounding box center [209, 178] width 266 height 54
click at [240, 159] on textarea "Some people peoples are argue argues that the study studies education is are no…" at bounding box center [209, 178] width 266 height 54
type textarea "Some people peoples are argue argues that the study studies education is are no…"
click at [226, 212] on button "Verify" at bounding box center [209, 213] width 266 height 10
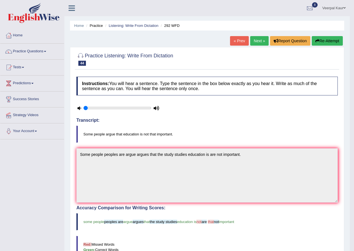
click at [23, 37] on link "Home" at bounding box center [32, 35] width 64 height 14
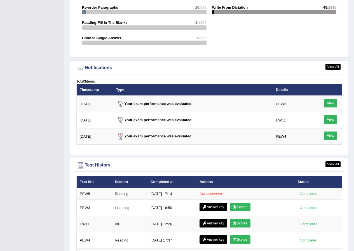
scroll to position [700, 0]
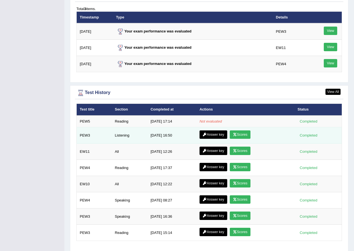
click at [244, 131] on link "Scores" at bounding box center [240, 134] width 21 height 8
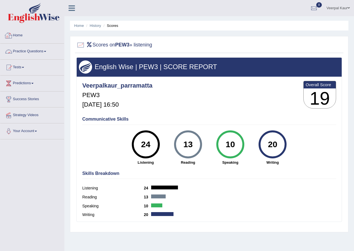
click at [17, 35] on link "Home" at bounding box center [32, 35] width 64 height 14
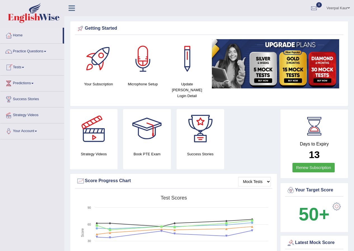
click at [39, 50] on link "Practice Questions" at bounding box center [32, 51] width 64 height 14
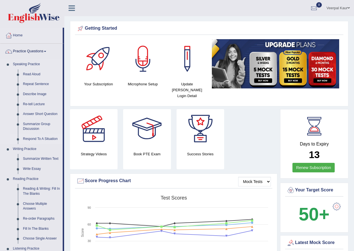
click at [46, 139] on link "Respond To A Situation" at bounding box center [41, 139] width 42 height 10
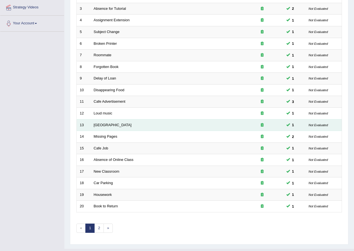
scroll to position [120, 0]
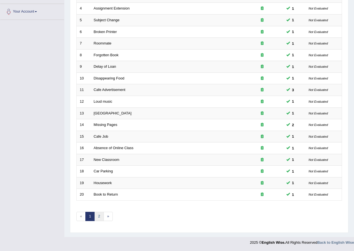
click at [101, 216] on link "2" at bounding box center [98, 216] width 9 height 9
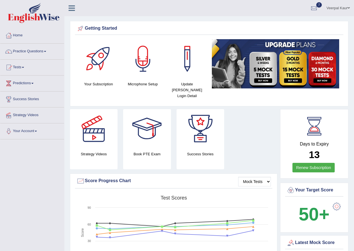
click at [347, 10] on link "Veerpal Kaur" at bounding box center [338, 7] width 32 height 15
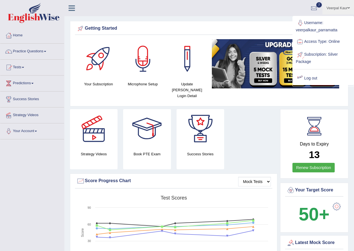
click at [302, 77] on div at bounding box center [300, 78] width 8 height 8
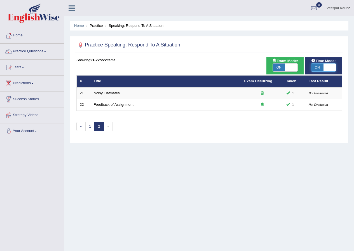
click at [327, 67] on span at bounding box center [330, 68] width 12 height 8
checkbox input "false"
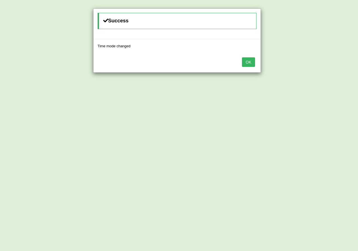
click at [252, 63] on button "OK" at bounding box center [248, 62] width 13 height 10
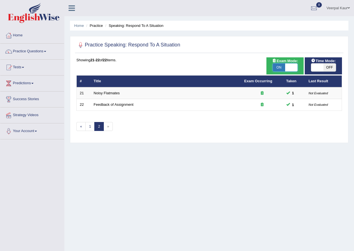
click at [291, 67] on span at bounding box center [291, 68] width 12 height 8
checkbox input "false"
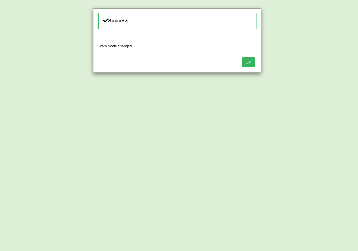
click at [251, 64] on button "OK" at bounding box center [248, 62] width 13 height 10
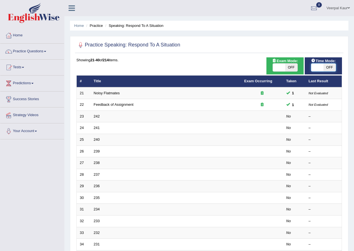
click at [322, 69] on span at bounding box center [317, 68] width 12 height 8
checkbox input "true"
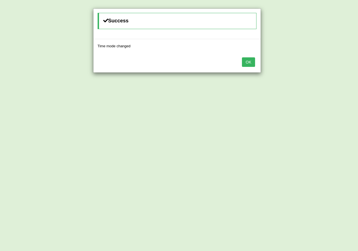
click at [247, 65] on button "OK" at bounding box center [248, 62] width 13 height 10
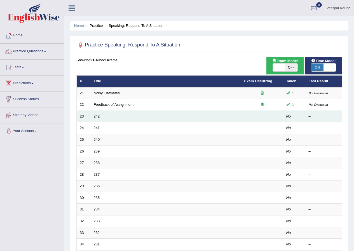
click at [98, 115] on link "242" at bounding box center [97, 116] width 6 height 4
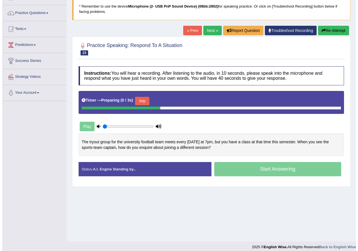
scroll to position [43, 0]
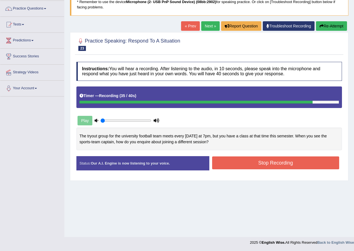
click at [256, 166] on button "Stop Recording" at bounding box center [275, 162] width 127 height 13
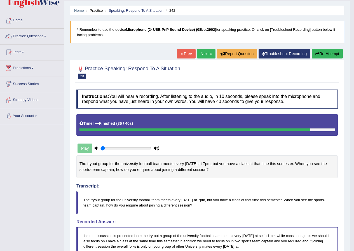
scroll to position [13, 0]
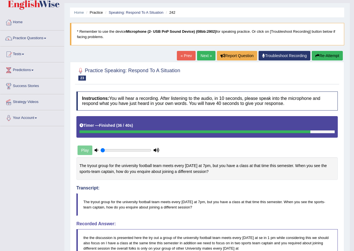
click at [204, 55] on link "Next »" at bounding box center [206, 56] width 18 height 10
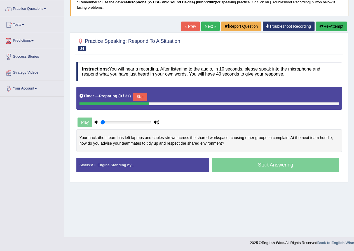
scroll to position [43, 0]
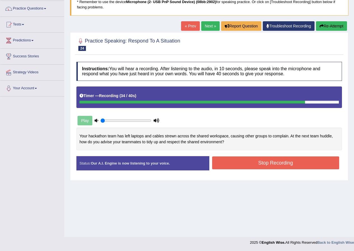
click at [234, 161] on button "Stop Recording" at bounding box center [275, 162] width 127 height 13
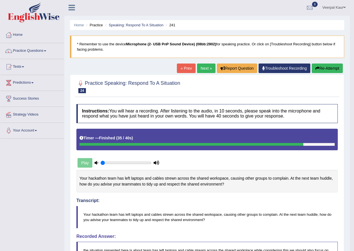
scroll to position [0, 0]
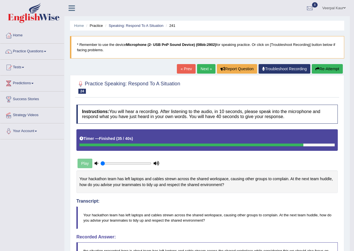
click at [205, 70] on link "Next »" at bounding box center [206, 69] width 18 height 10
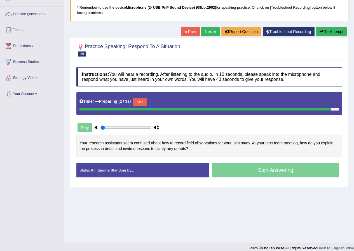
scroll to position [43, 0]
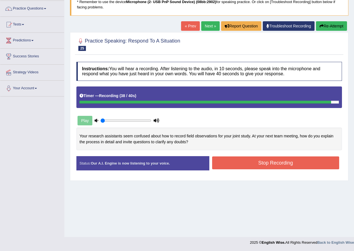
click at [266, 167] on button "Stop Recording" at bounding box center [275, 162] width 127 height 13
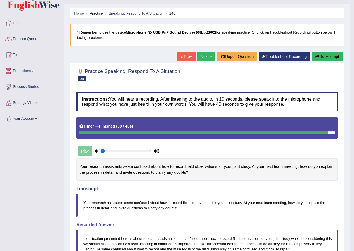
scroll to position [0, 0]
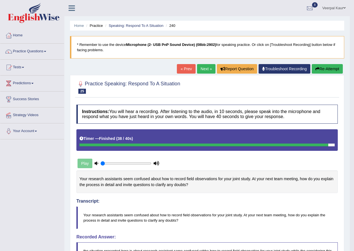
click at [207, 73] on link "Next »" at bounding box center [206, 69] width 18 height 10
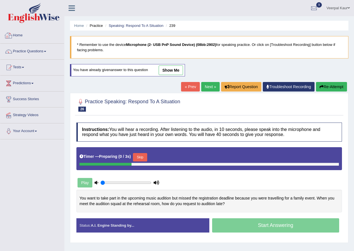
click at [23, 35] on link "Home" at bounding box center [32, 35] width 64 height 14
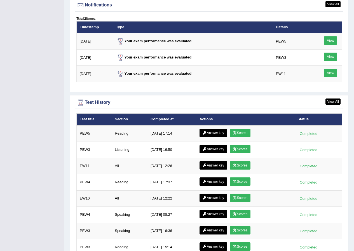
scroll to position [700, 0]
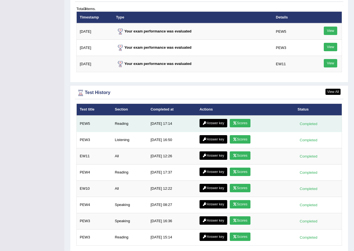
click at [243, 119] on link "Scores" at bounding box center [240, 123] width 21 height 8
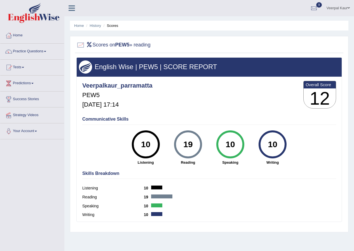
click at [349, 7] on span at bounding box center [349, 8] width 2 height 4
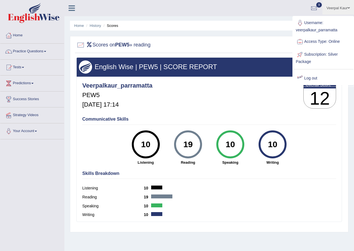
click at [308, 77] on link "Log out" at bounding box center [323, 78] width 60 height 13
